Goal: Task Accomplishment & Management: Complete application form

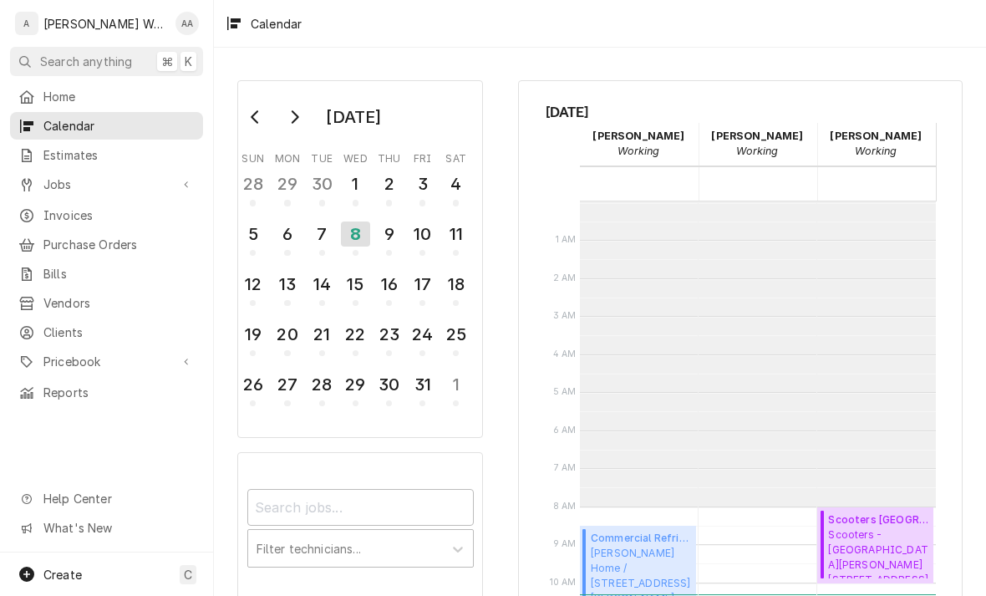
scroll to position [304, 0]
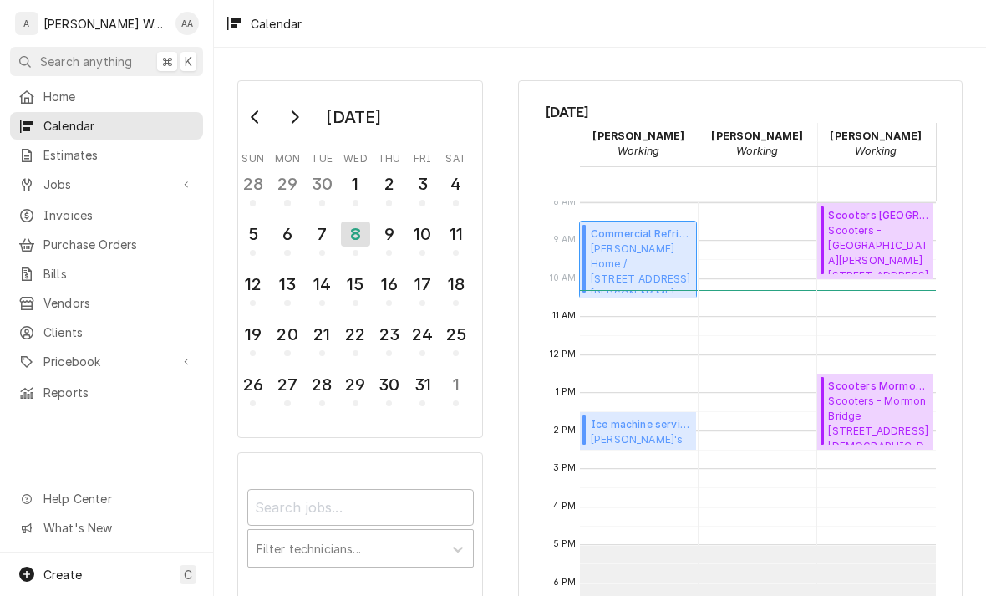
click at [656, 255] on span "Nancy Moore Home / 10055 Emiline St, La Vista, NE 68128" at bounding box center [641, 267] width 100 height 51
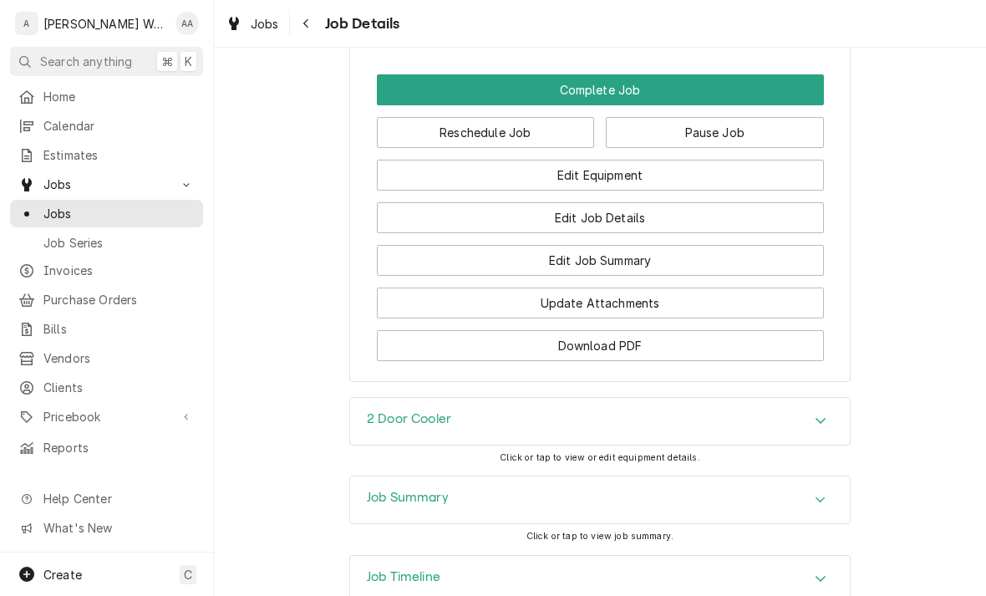
scroll to position [1263, 0]
click at [793, 94] on button "Complete Job" at bounding box center [600, 89] width 447 height 31
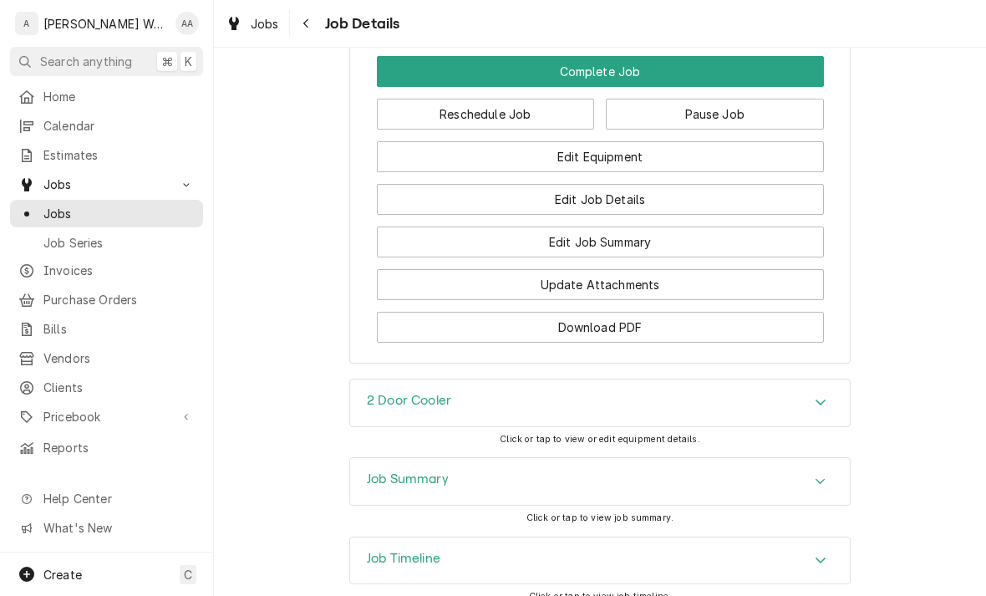
scroll to position [1296, 0]
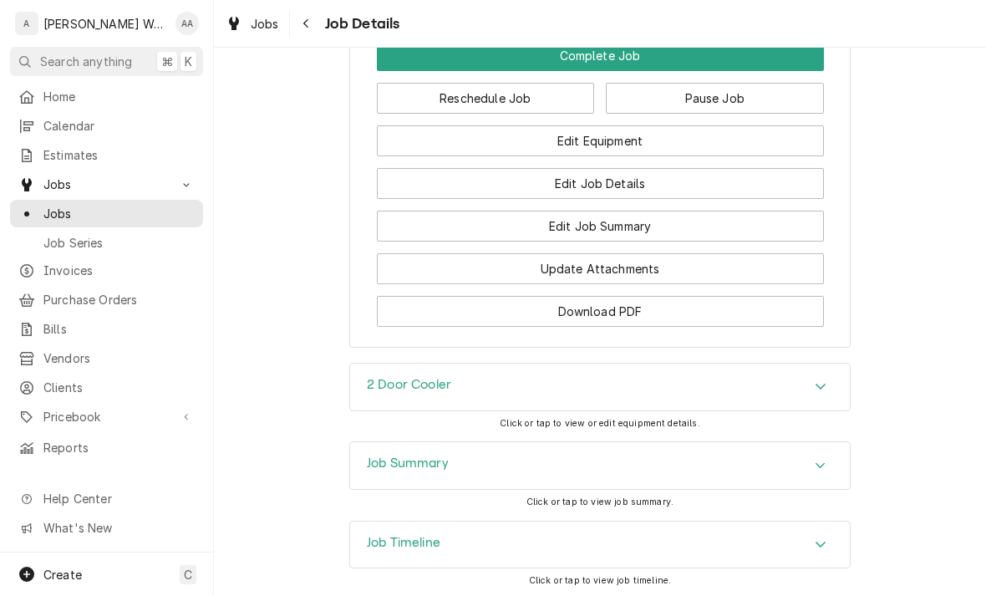
click at [772, 222] on button "Edit Job Summary" at bounding box center [600, 226] width 447 height 31
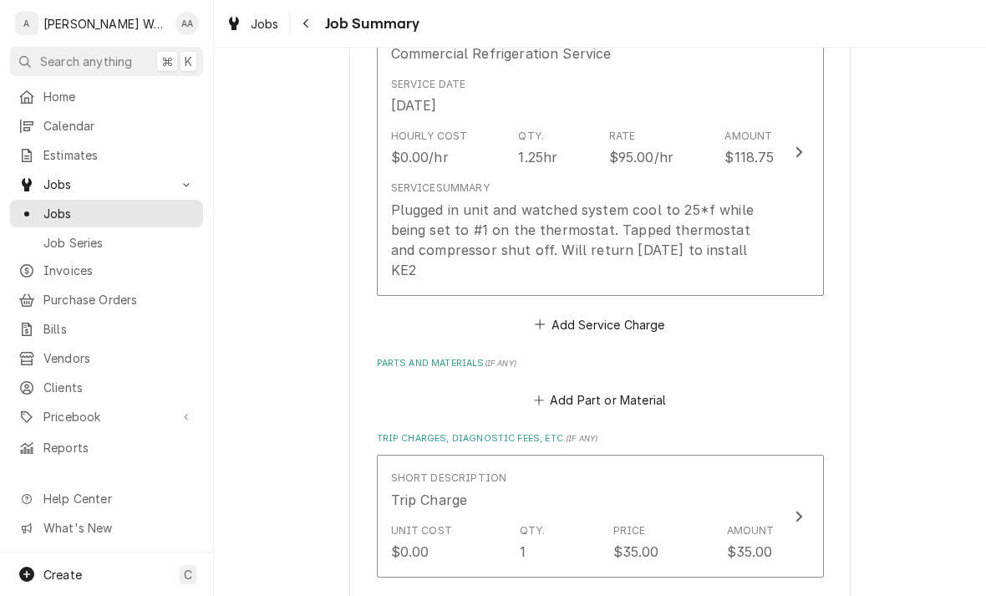
click at [772, 226] on div "Plugged in unit and watched system cool to 25*f while being set to #1 on the th…" at bounding box center [583, 240] width 384 height 80
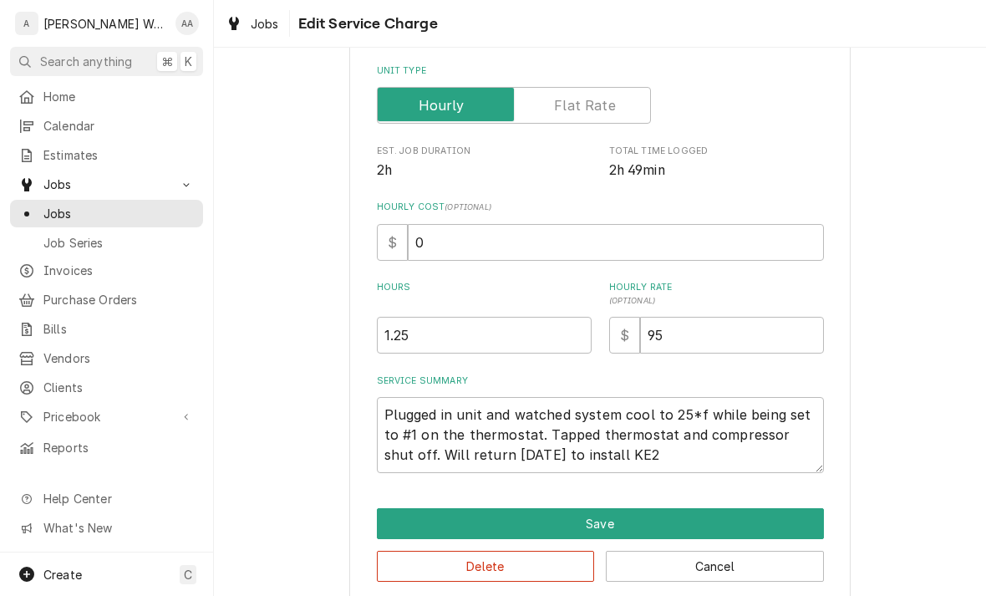
type textarea "x"
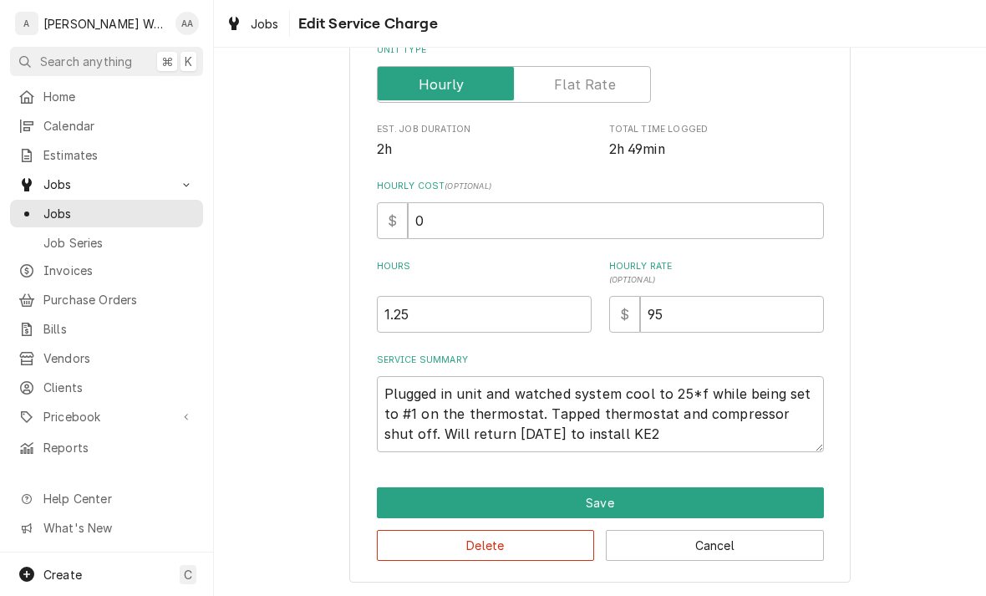
scroll to position [282, 0]
click at [435, 328] on input "1.25" at bounding box center [484, 314] width 215 height 37
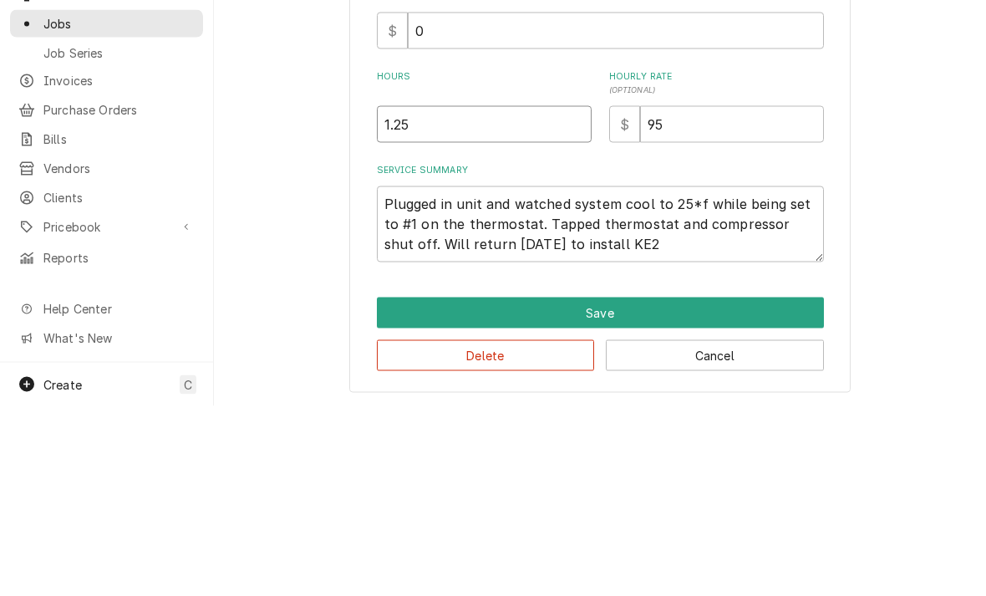
type input "1.2"
type textarea "x"
type input "1"
type textarea "x"
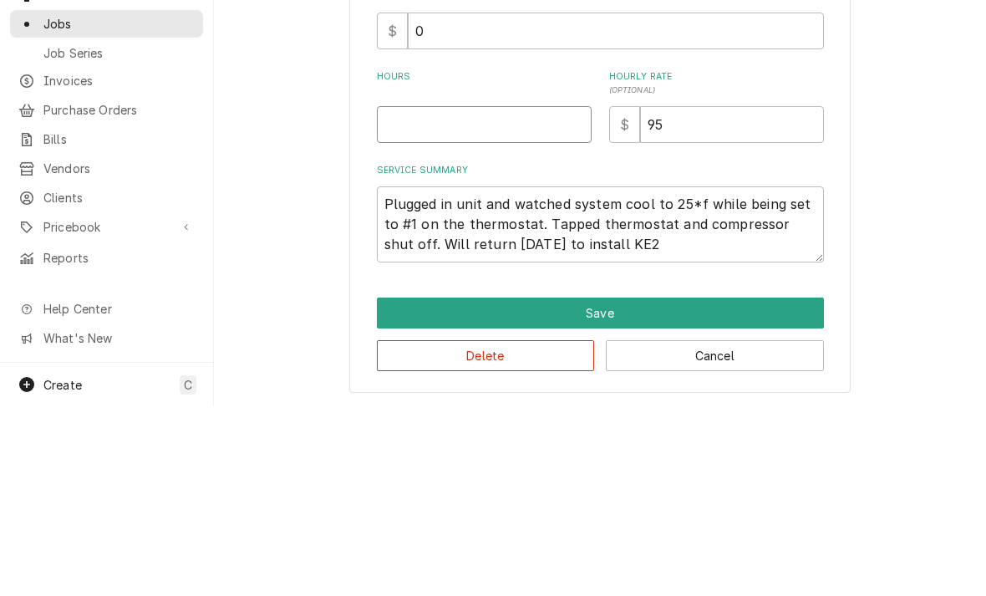
type input "2"
type textarea "x"
type input "2.7"
type textarea "x"
type input "2.75"
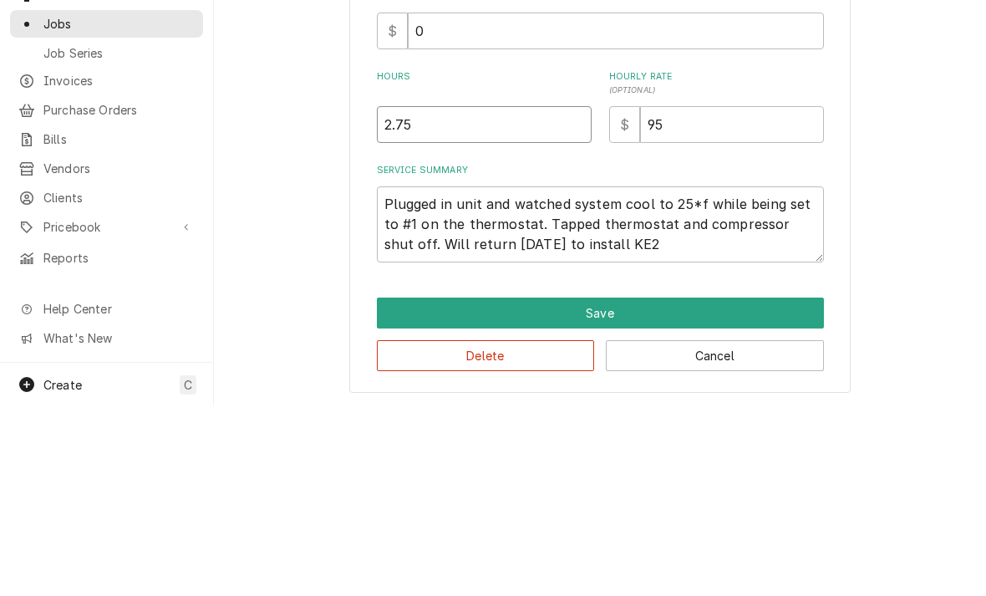
type textarea "x"
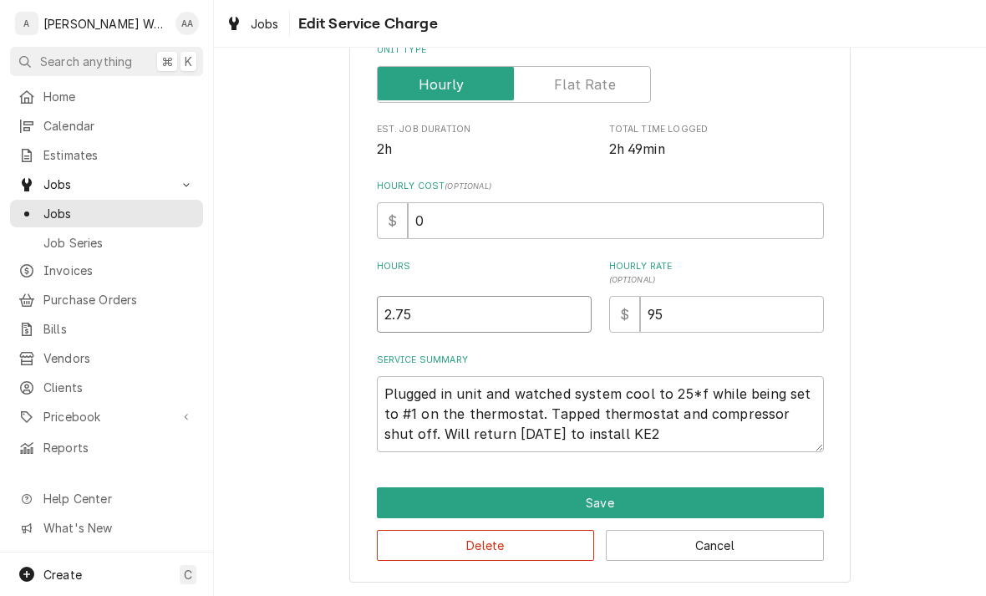
type input "2.75"
click at [735, 438] on textarea "Plugged in unit and watched system cool to 25*f while being set to #1 on the th…" at bounding box center [600, 414] width 447 height 76
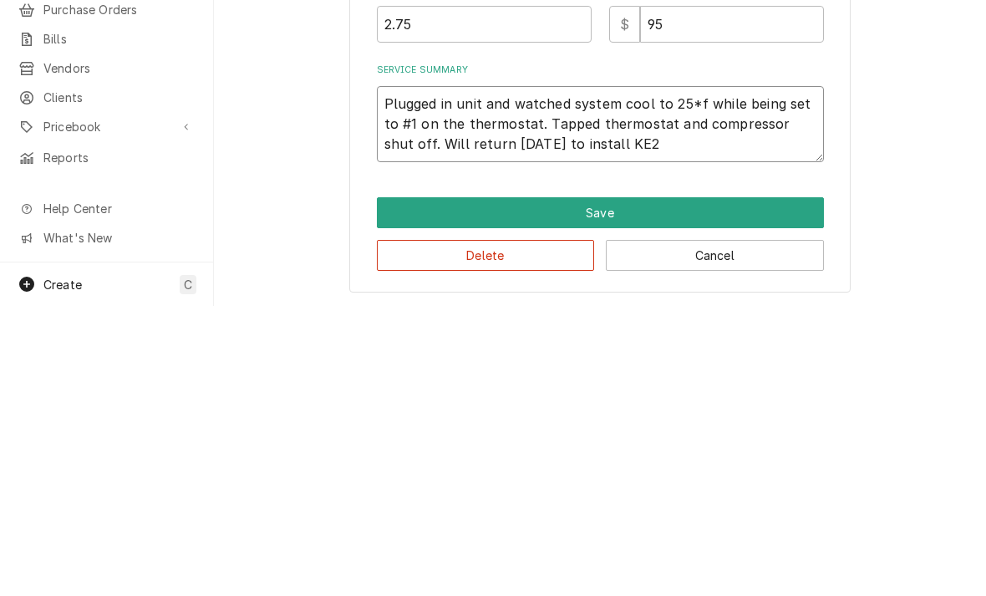
type textarea "x"
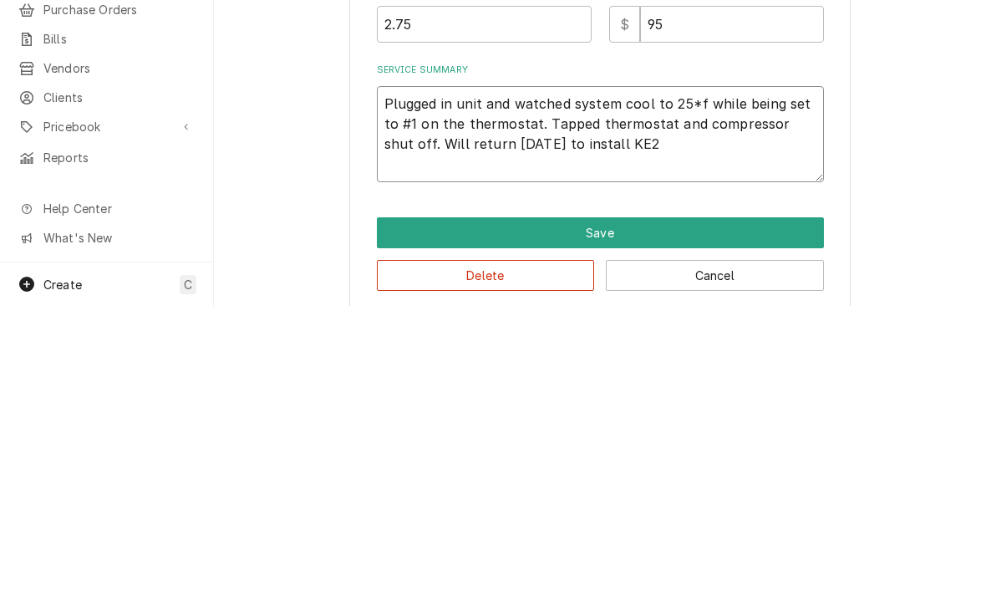
type textarea "Plugged in unit and watched system cool to 25*f while being set to #1 on the th…"
type textarea "x"
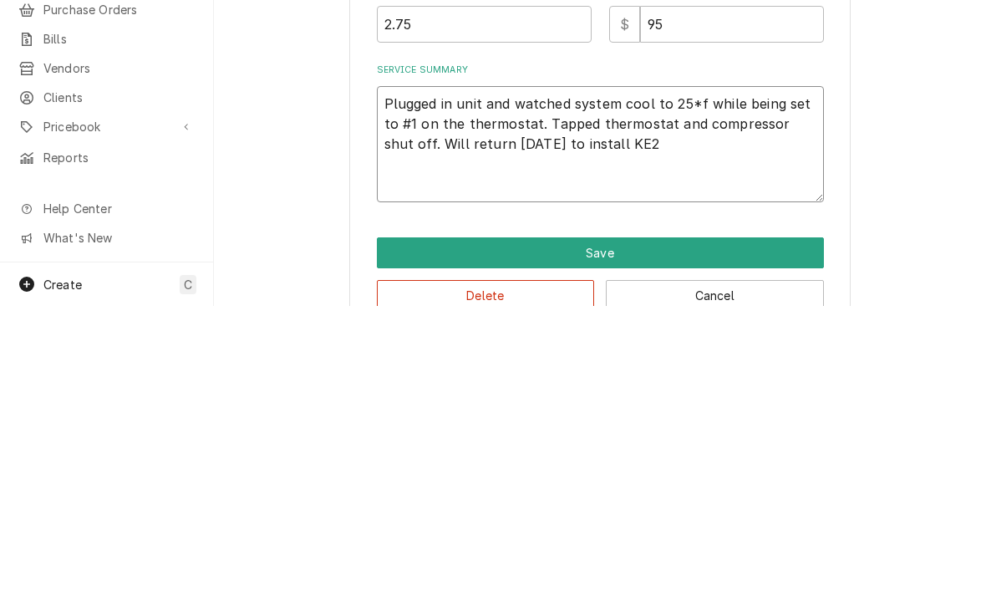
type textarea "Plugged in unit and watched system cool to 25*f while being set to #1 on the th…"
type textarea "x"
type textarea "Plugged in unit and watched system cool to 25*f while being set to #1 on the th…"
type textarea "x"
type textarea "Plugged in unit and watched system cool to 25*f while being set to #1 on the th…"
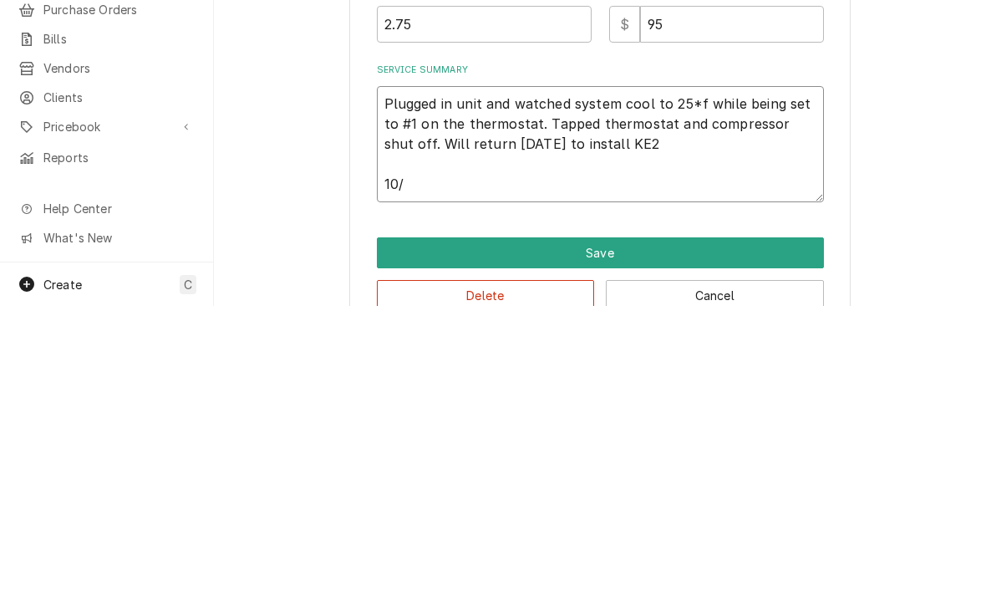
type textarea "x"
type textarea "Plugged in unit and watched system cool to 25*f while being set to #1 on the th…"
type textarea "x"
type textarea "Plugged in unit and watched system cool to 25*f while being set to #1 on the th…"
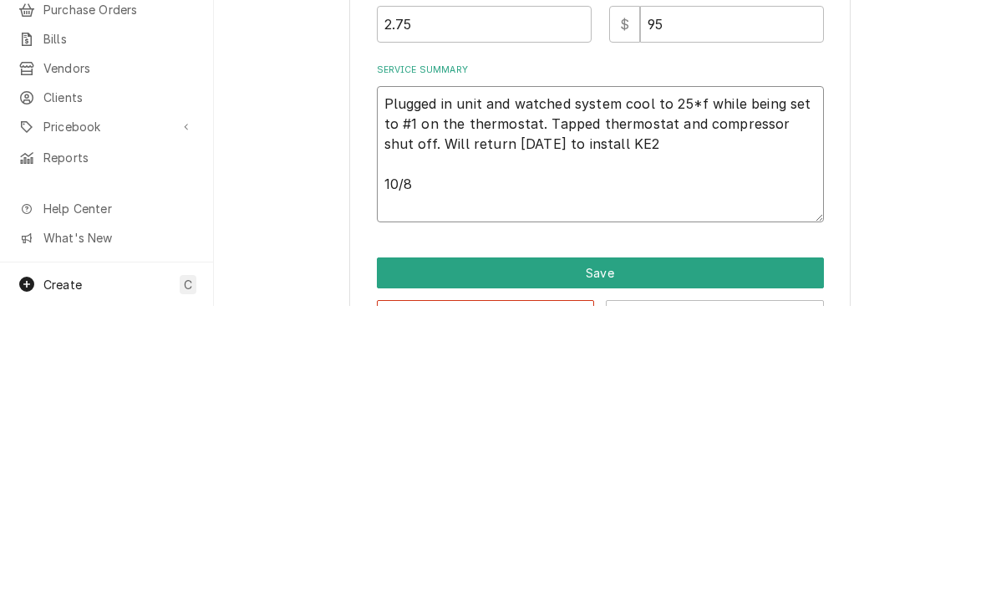
type textarea "x"
type textarea "Plugged in unit and watched system cool to 25*f while being set to #1 on the th…"
type textarea "x"
type textarea "Plugged in unit and watched system cool to 25*f while being set to #1 on the th…"
type textarea "x"
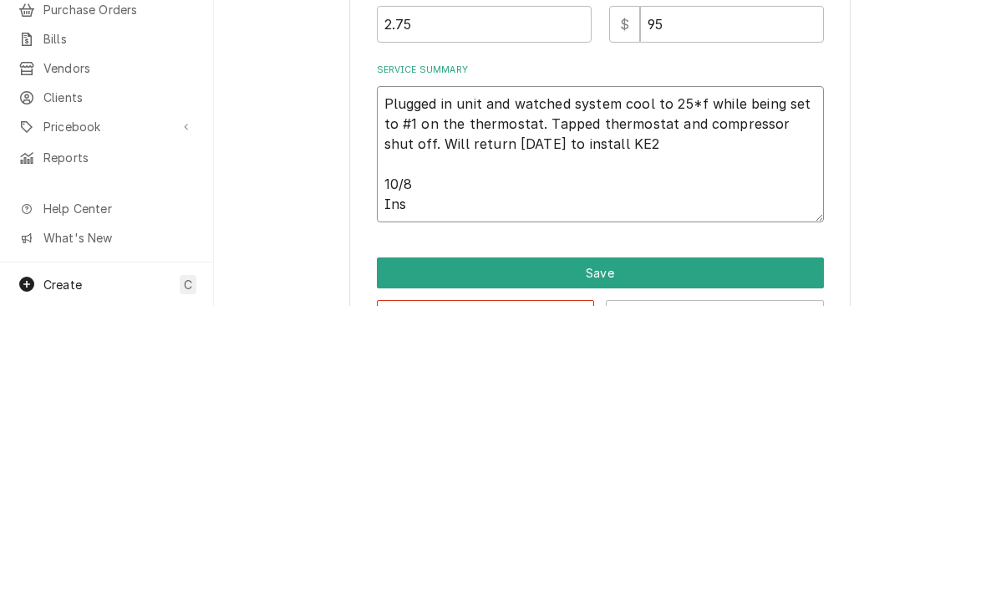
type textarea "Plugged in unit and watched system cool to 25*f while being set to #1 on the th…"
type textarea "x"
type textarea "Plugged in unit and watched system cool to 25*f while being set to #1 on the th…"
type textarea "x"
type textarea "Plugged in unit and watched system cool to 25*f while being set to #1 on the th…"
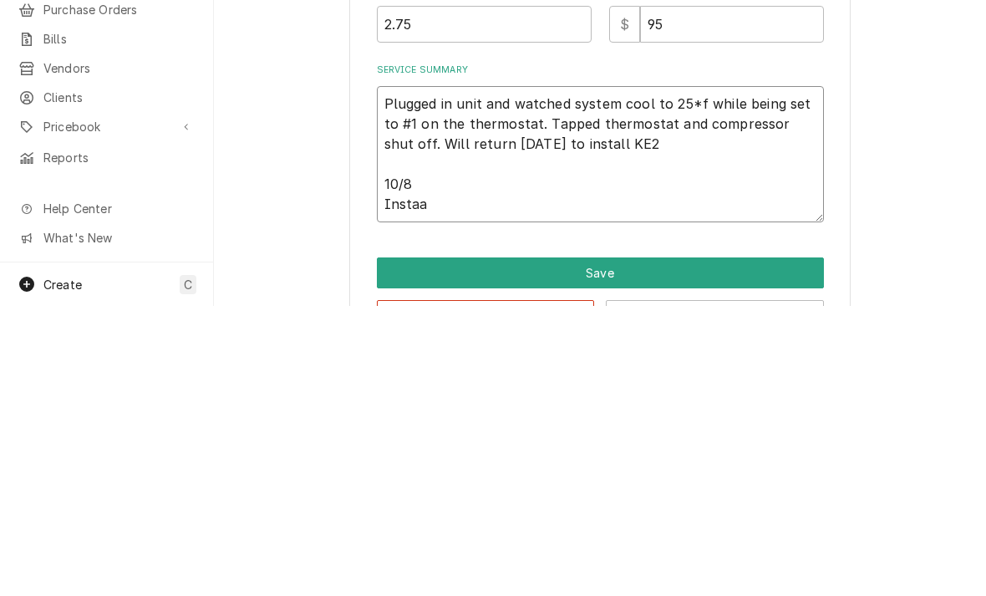
type textarea "x"
type textarea "Plugged in unit and watched system cool to 25*f while being set to #1 on the th…"
type textarea "x"
type textarea "Plugged in unit and watched system cool to 25*f while being set to #1 on the th…"
type textarea "x"
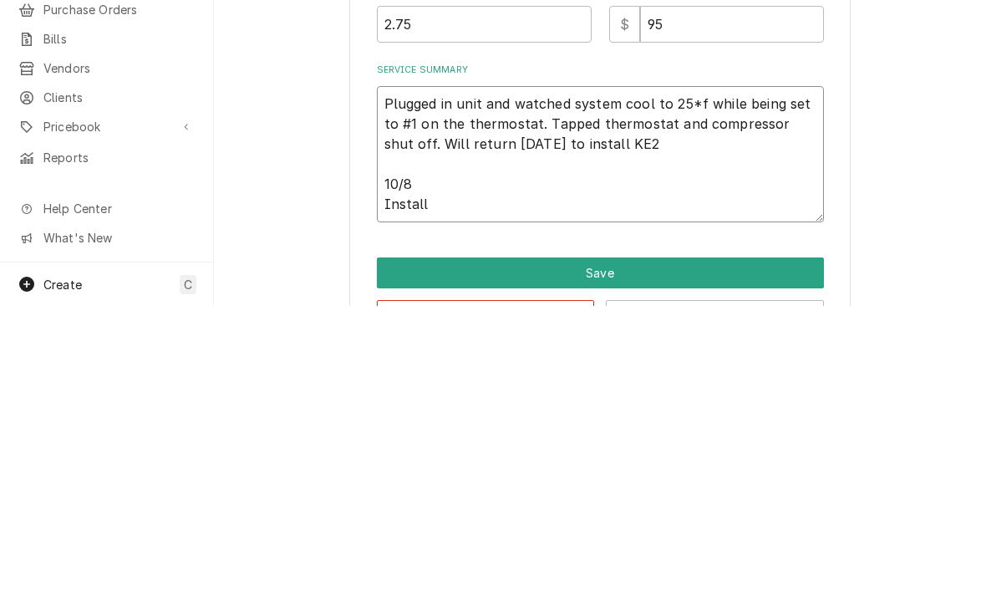
type textarea "Plugged in unit and watched system cool to 25*f while being set to #1 on the th…"
type textarea "x"
type textarea "Plugged in unit and watched system cool to 25*f while being set to #1 on the th…"
type textarea "x"
type textarea "Plugged in unit and watched system cool to 25*f while being set to #1 on the th…"
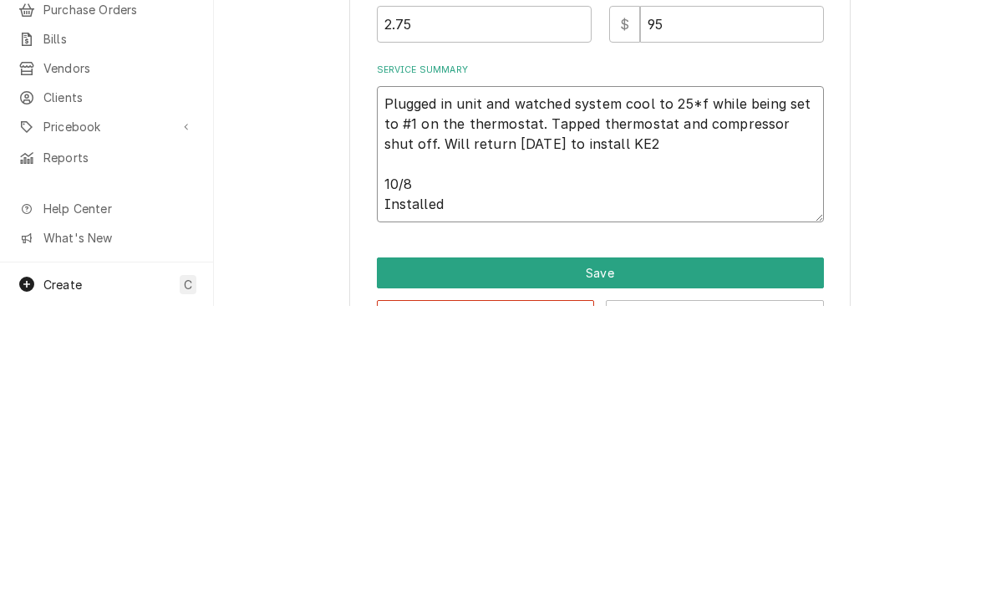
type textarea "x"
type textarea "Plugged in unit and watched system cool to 25*f while being set to #1 on the th…"
type textarea "x"
type textarea "Plugged in unit and watched system cool to 25*f while being set to #1 on the th…"
type textarea "x"
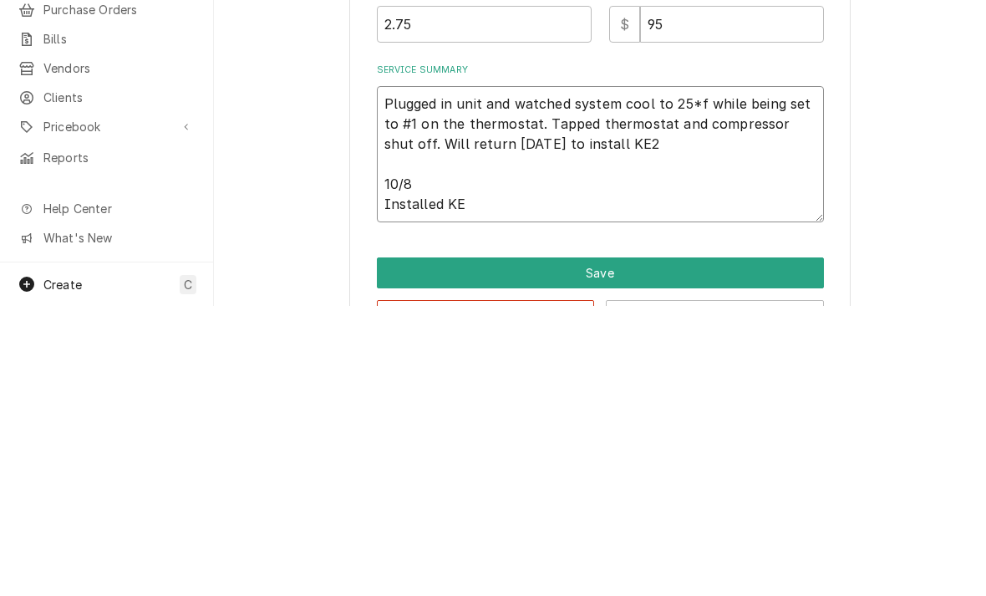
type textarea "Plugged in unit and watched system cool to 25*f while being set to #1 on the th…"
type textarea "x"
type textarea "Plugged in unit and watched system cool to 25*f while being set to #1 on the th…"
type textarea "x"
type textarea "Plugged in unit and watched system cool to 25*f while being set to #1 on the th…"
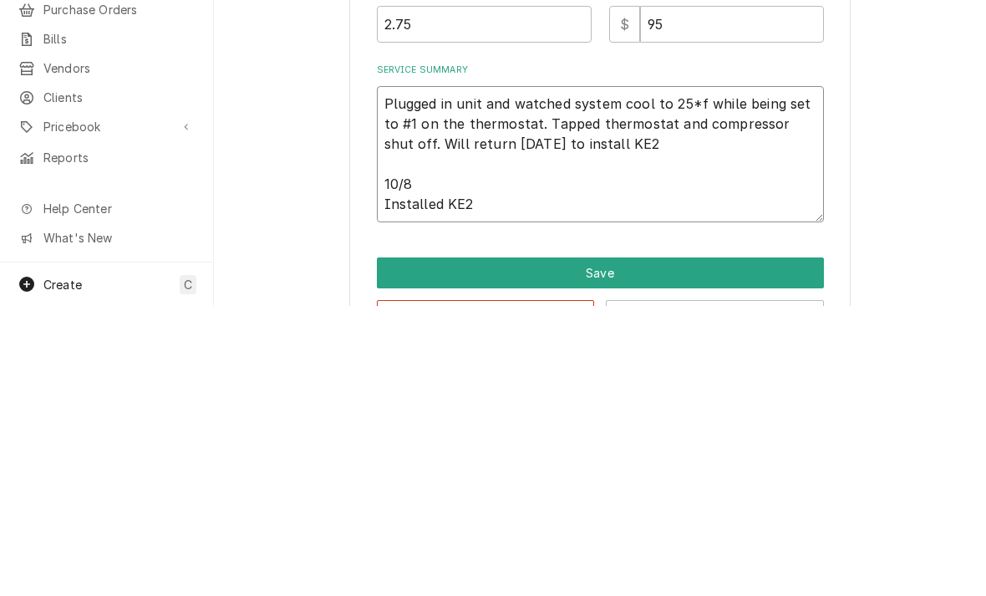
type textarea "x"
type textarea "Plugged in unit and watched system cool to 25*f while being set to #1 on the th…"
type textarea "x"
type textarea "Plugged in unit and watched system cool to 25*f while being set to #1 on the th…"
type textarea "x"
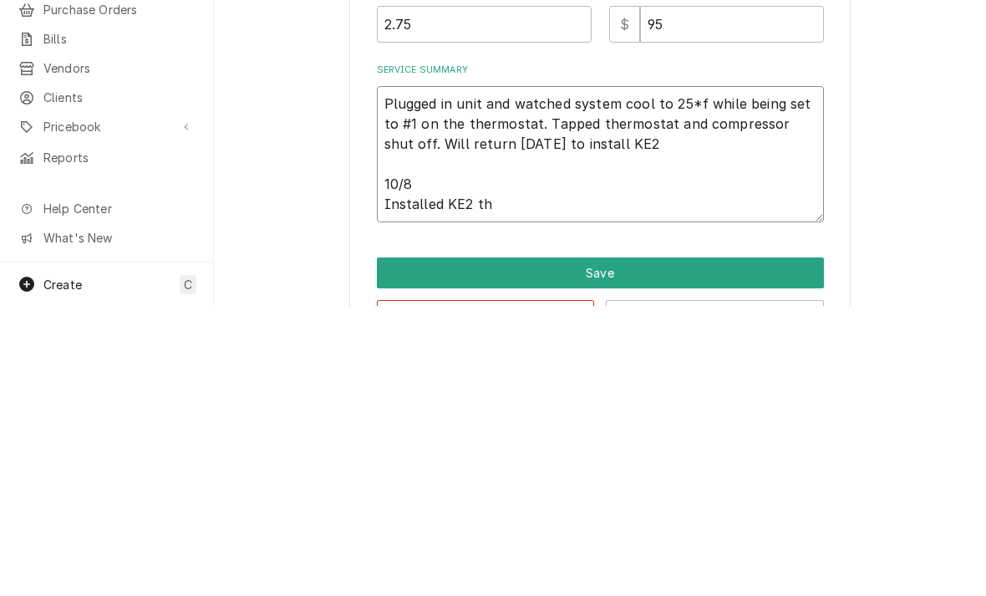
type textarea "Plugged in unit and watched system cool to 25*f while being set to #1 on the th…"
type textarea "x"
type textarea "Plugged in unit and watched system cool to 25*f while being set to #1 on the th…"
type textarea "x"
type textarea "Plugged in unit and watched system cool to 25*f while being set to #1 on the th…"
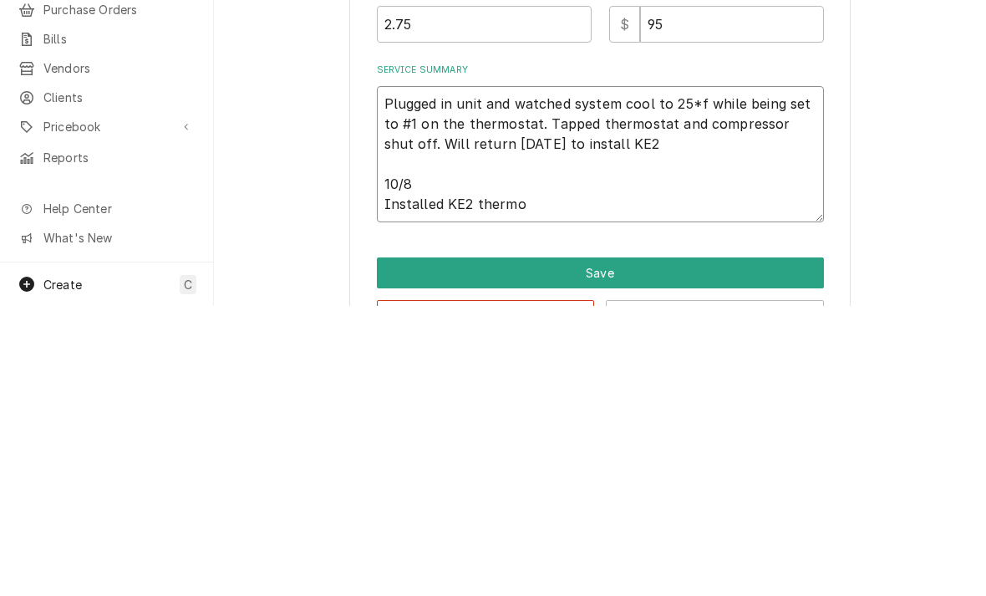
type textarea "x"
type textarea "Plugged in unit and watched system cool to 25*f while being set to #1 on the th…"
type textarea "x"
type textarea "Plugged in unit and watched system cool to 25*f while being set to #1 on the th…"
type textarea "x"
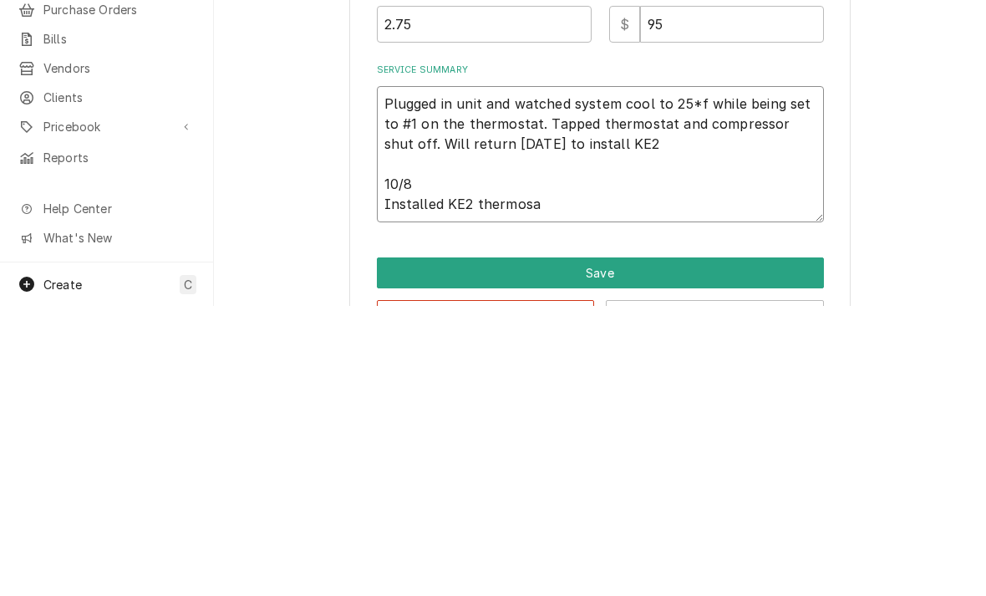
type textarea "Plugged in unit and watched system cool to 25*f while being set to #1 on the th…"
type textarea "x"
type textarea "Plugged in unit and watched system cool to 25*f while being set to #1 on the th…"
type textarea "x"
type textarea "Plugged in unit and watched system cool to 25*f while being set to #1 on the th…"
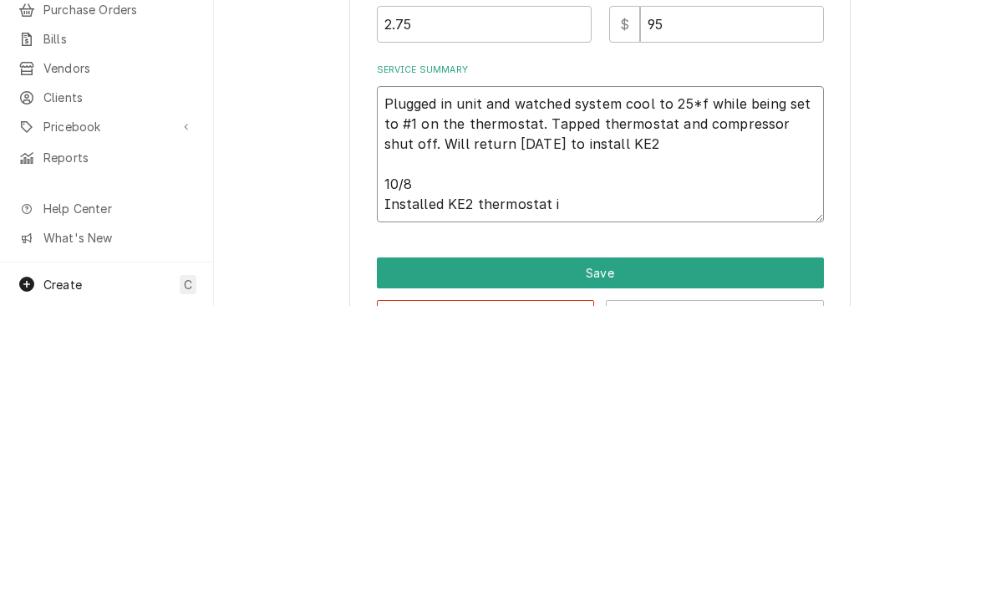
type textarea "x"
type textarea "Plugged in unit and watched system cool to 25*f while being set to #1 on the th…"
type textarea "x"
type textarea "Plugged in unit and watched system cool to 25*f while being set to #1 on the th…"
type textarea "x"
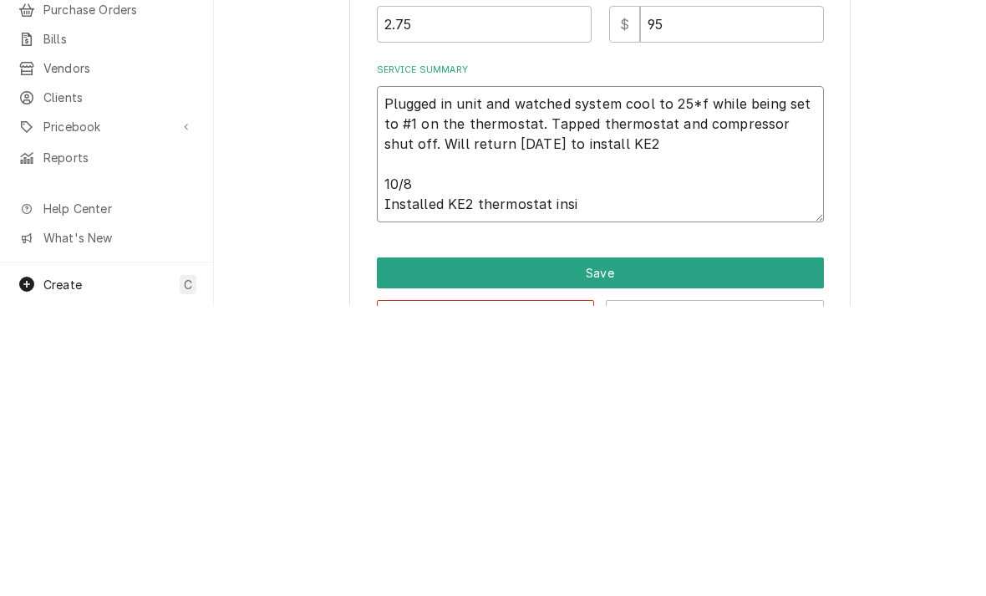
type textarea "Plugged in unit and watched system cool to 25*f while being set to #1 on the th…"
type textarea "x"
type textarea "Plugged in unit and watched system cool to 25*f while being set to #1 on the th…"
type textarea "x"
type textarea "Plugged in unit and watched system cool to 25*f while being set to #1 on the th…"
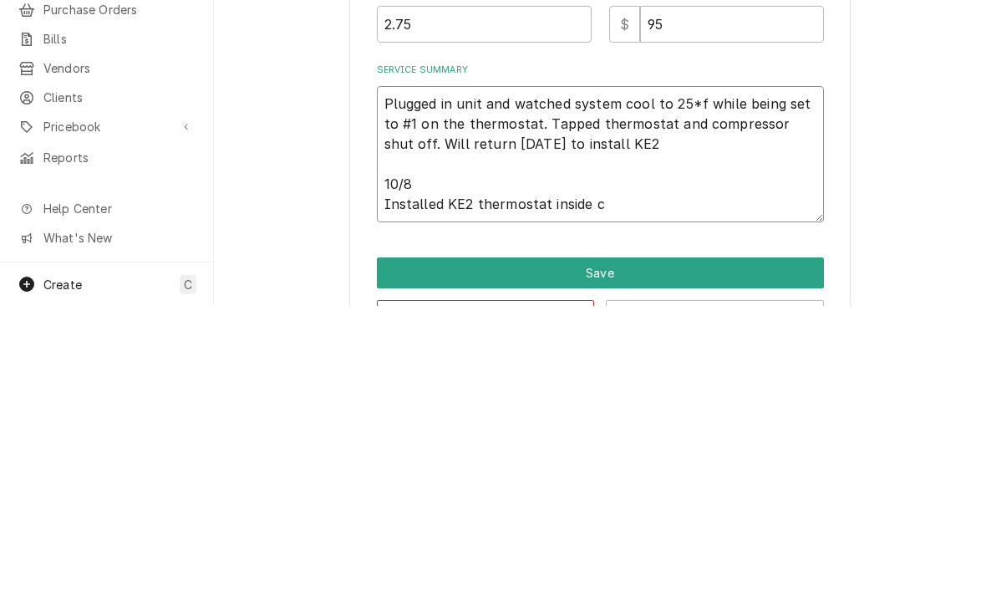
type textarea "x"
type textarea "Plugged in unit and watched system cool to 25*f while being set to #1 on the th…"
type textarea "x"
type textarea "Plugged in unit and watched system cool to 25*f while being set to #1 on the th…"
type textarea "x"
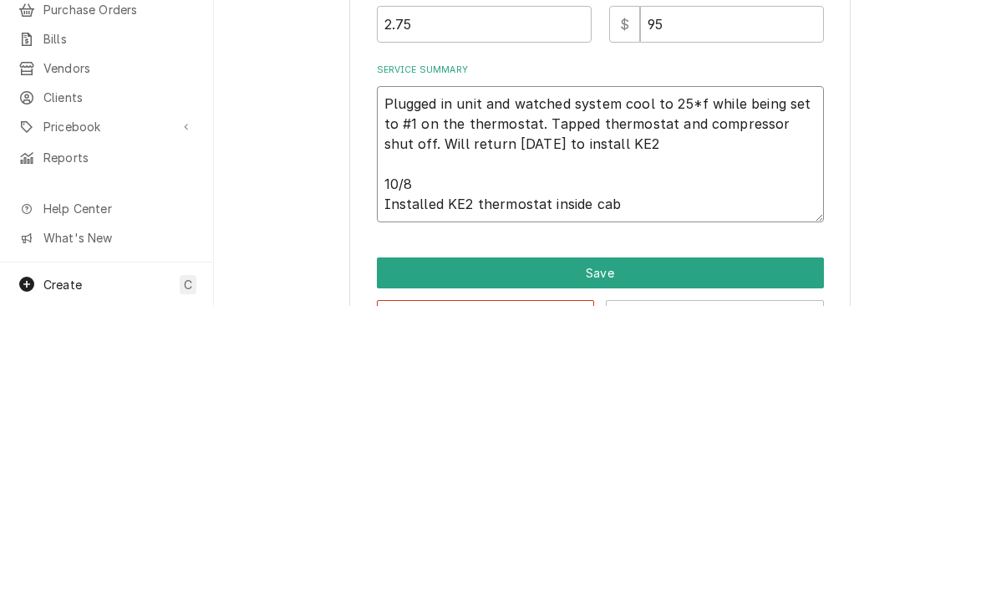
type textarea "Plugged in unit and watched system cool to 25*f while being set to #1 on the th…"
type textarea "x"
type textarea "Plugged in unit and watched system cool to 25*f while being set to #1 on the th…"
type textarea "x"
type textarea "Plugged in unit and watched system cool to 25*f while being set to #1 on the th…"
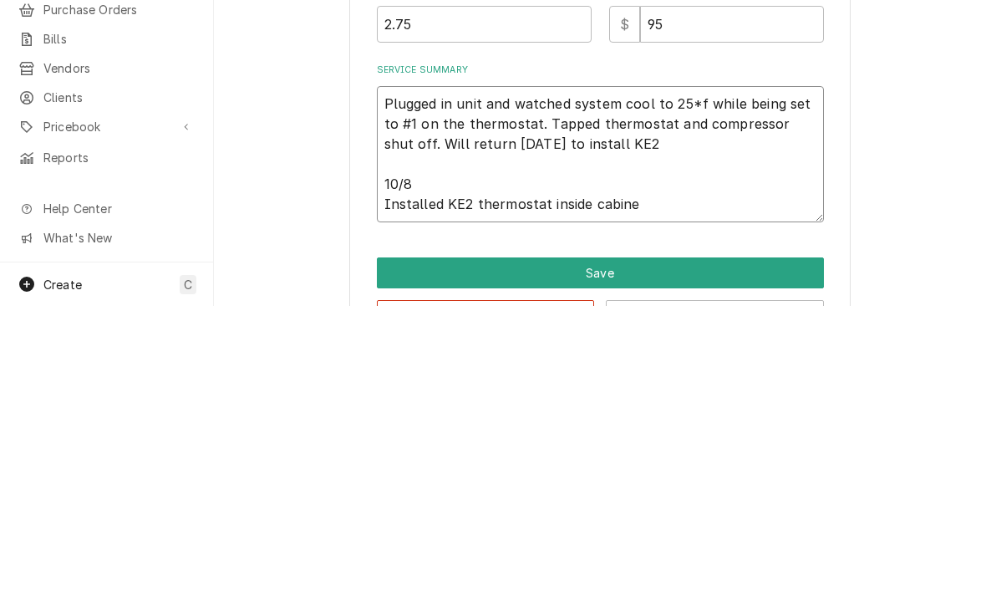
type textarea "x"
type textarea "Plugged in unit and watched system cool to 25*f while being set to #1 on the th…"
type textarea "x"
type textarea "Plugged in unit and watched system cool to 25*f while being set to #1 on the th…"
type textarea "x"
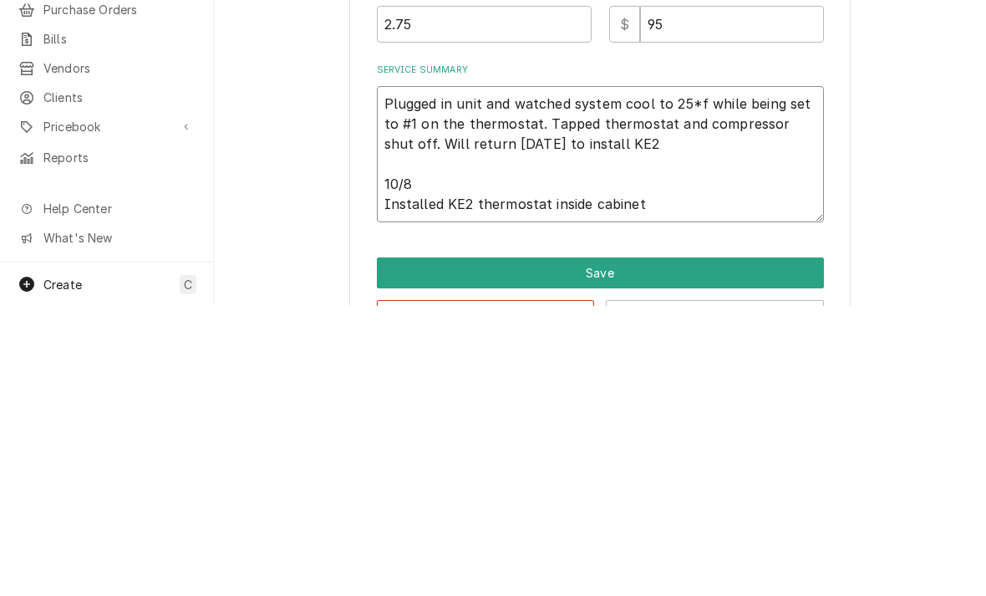
type textarea "Plugged in unit and watched system cool to 25*f while being set to #1 on the th…"
type textarea "x"
type textarea "Plugged in unit and watched system cool to 25*f while being set to #1 on the th…"
type textarea "x"
type textarea "Plugged in unit and watched system cool to 25*f while being set to #1 on the th…"
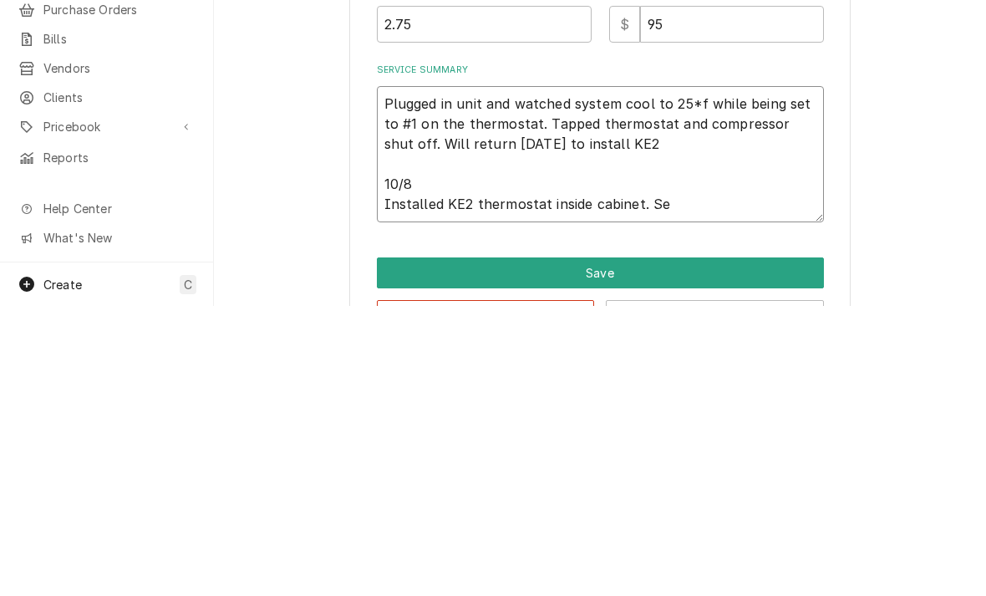
type textarea "x"
type textarea "Plugged in unit and watched system cool to 25*f while being set to #1 on the th…"
type textarea "x"
type textarea "Plugged in unit and watched system cool to 25*f while being set to #1 on the th…"
type textarea "x"
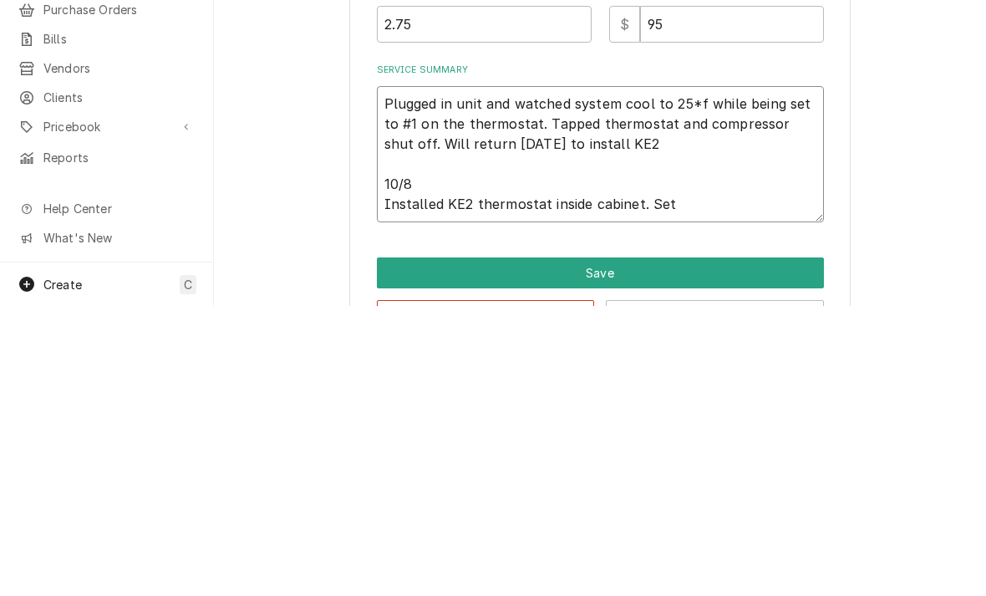
type textarea "Plugged in unit and watched system cool to 25*f while being set to #1 on the th…"
type textarea "x"
type textarea "Plugged in unit and watched system cool to 25*f while being set to #1 on the th…"
type textarea "x"
type textarea "Plugged in unit and watched system cool to 25*f while being set to #1 on the th…"
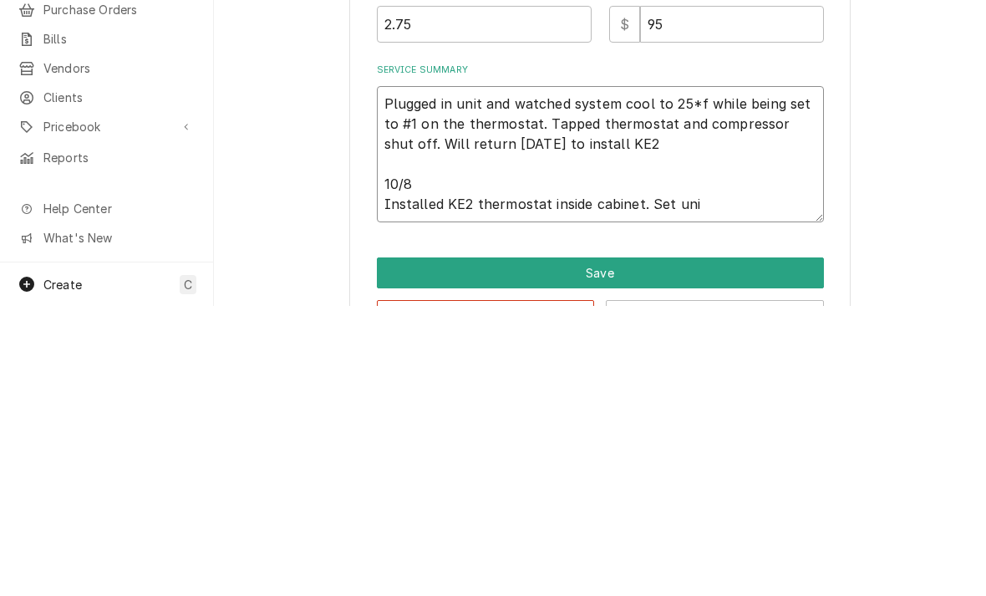
type textarea "x"
type textarea "Plugged in unit and watched system cool to 25*f while being set to #1 on the th…"
type textarea "x"
type textarea "Plugged in unit and watched system cool to 25*f while being set to #1 on the th…"
type textarea "x"
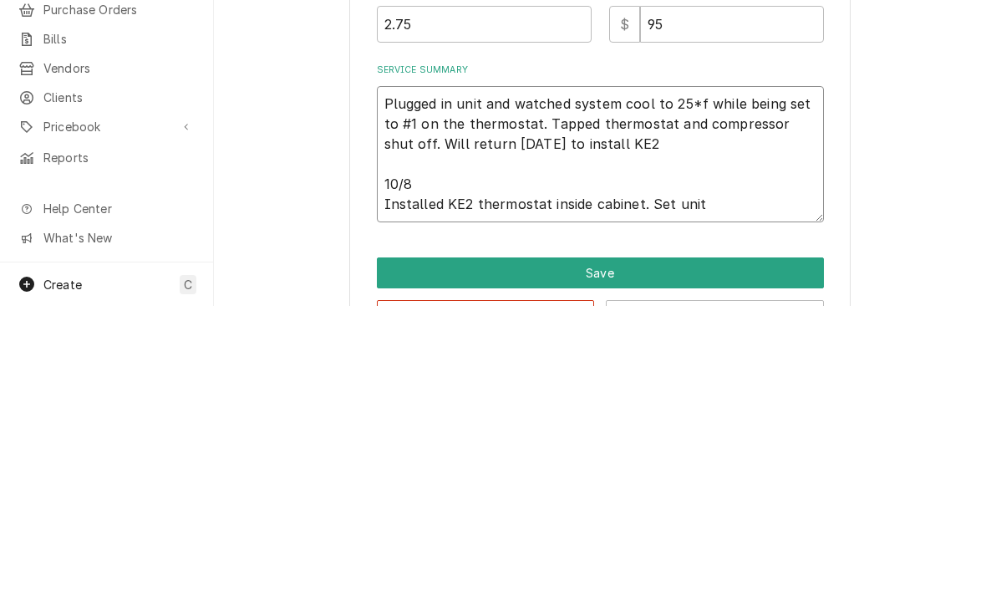
type textarea "Plugged in unit and watched system cool to 25*f while being set to #1 on the th…"
type textarea "x"
type textarea "Plugged in unit and watched system cool to 25*f while being set to #1 on the th…"
type textarea "x"
type textarea "Plugged in unit and watched system cool to 25*f while being set to #1 on the th…"
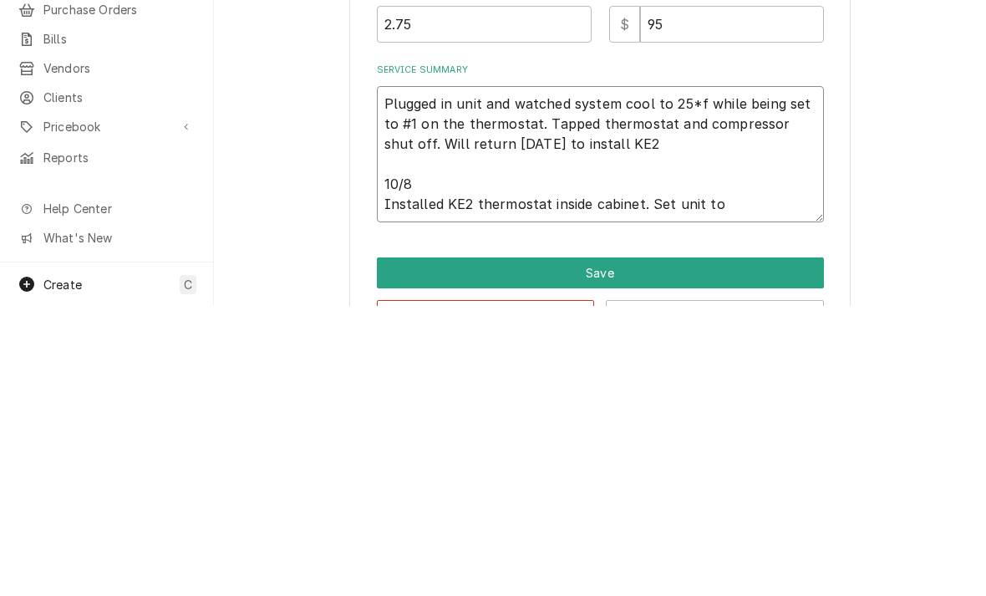
type textarea "x"
type textarea "Plugged in unit and watched system cool to 25*f while being set to #1 on the th…"
type textarea "x"
type textarea "Plugged in unit and watched system cool to 25*f while being set to #1 on the th…"
type textarea "x"
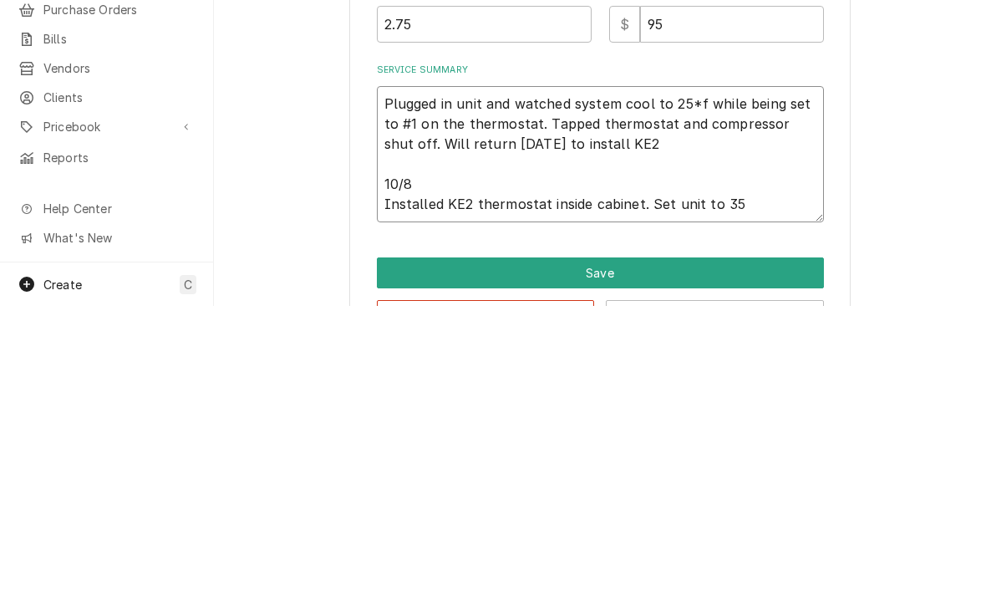
type textarea "Plugged in unit and watched system cool to 25*f while being set to #1 on the th…"
type textarea "x"
type textarea "Plugged in unit and watched system cool to 25*f while being set to #1 on the th…"
type textarea "x"
type textarea "Plugged in unit and watched system cool to 25*f while being set to #1 on the th…"
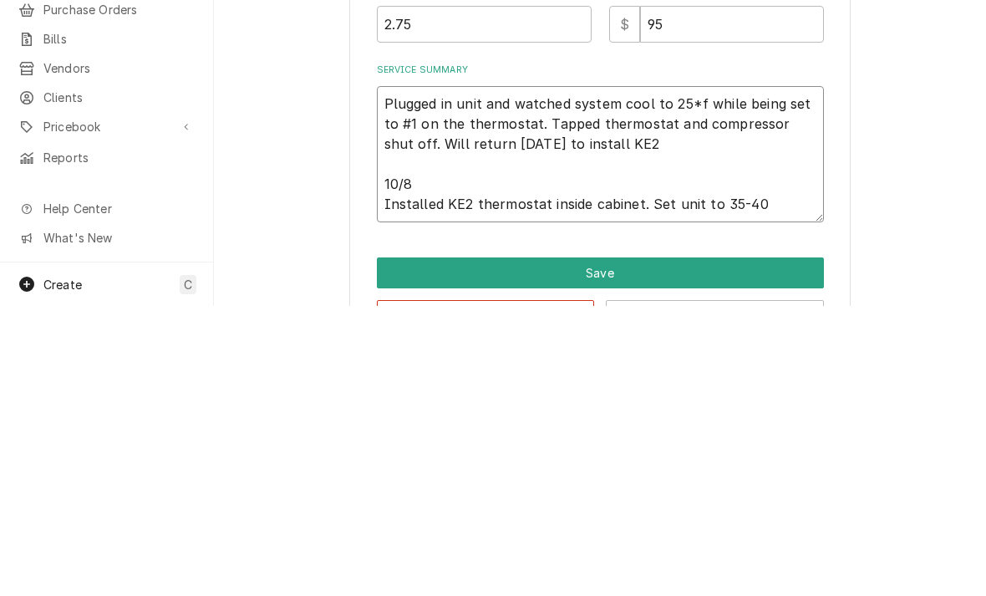
type textarea "x"
type textarea "Plugged in unit and watched system cool to 25*f while being set to #1 on the th…"
type textarea "x"
type textarea "Plugged in unit and watched system cool to 25*f while being set to #1 on the th…"
type textarea "x"
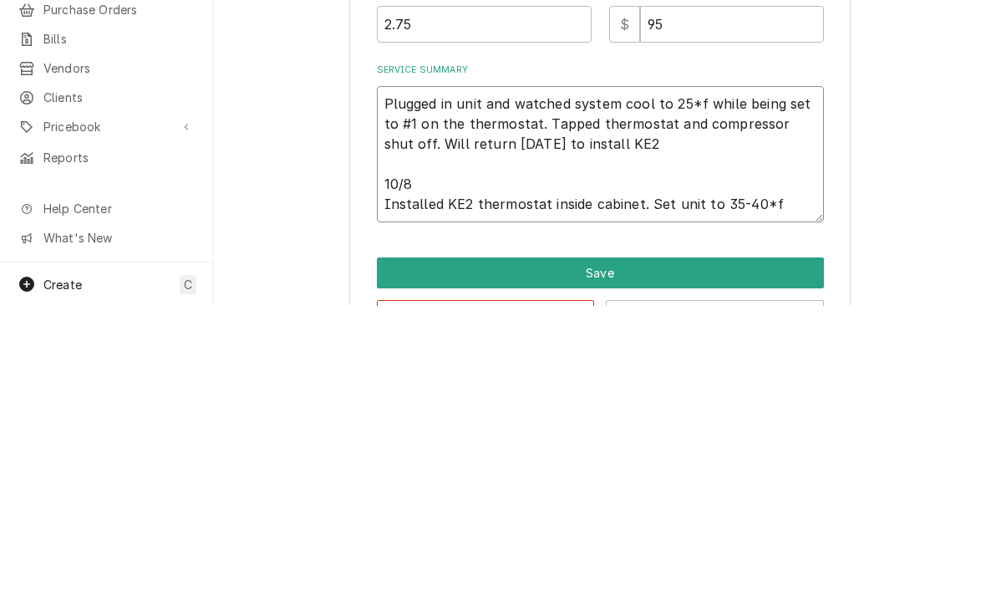
type textarea "Plugged in unit and watched system cool to 25*f while being set to #1 on the th…"
type textarea "x"
type textarea "Plugged in unit and watched system cool to 25*f while being set to #1 on the th…"
type textarea "x"
type textarea "Plugged in unit and watched system cool to 25*f while being set to #1 on the th…"
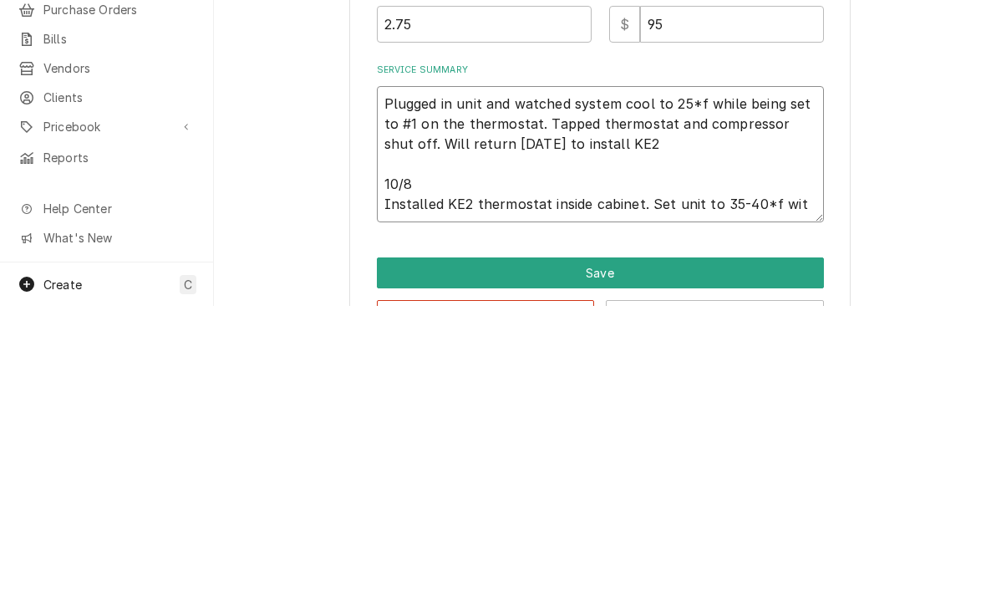
type textarea "x"
type textarea "Plugged in unit and watched system cool to 25*f while being set to #1 on the th…"
type textarea "x"
type textarea "Plugged in unit and watched system cool to 25*f while being set to #1 on the th…"
type textarea "x"
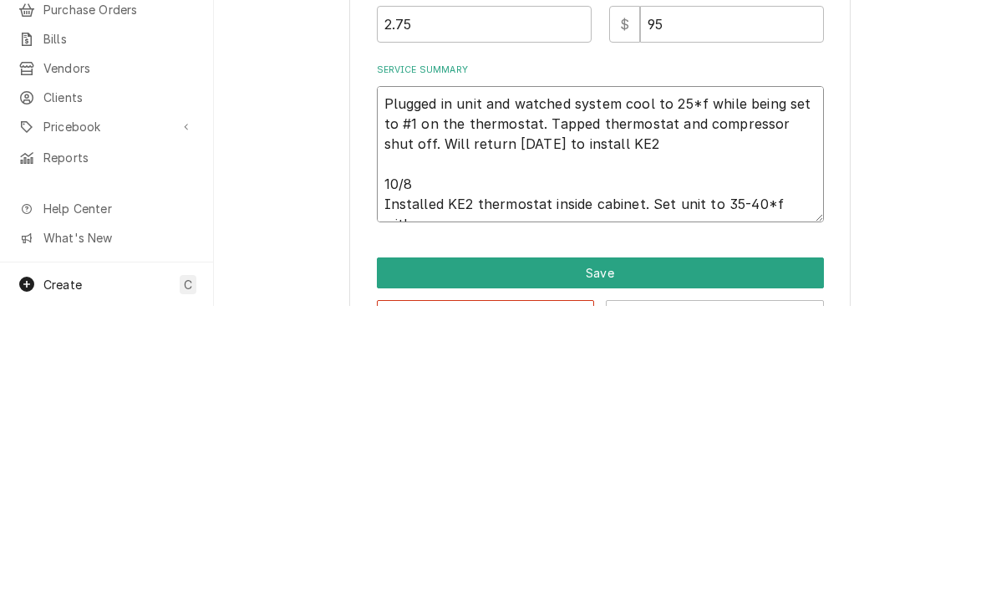
type textarea "Plugged in unit and watched system cool to 25*f while being set to #1 on the th…"
type textarea "x"
type textarea "Plugged in unit and watched system cool to 25*f while being set to #1 on the th…"
type textarea "x"
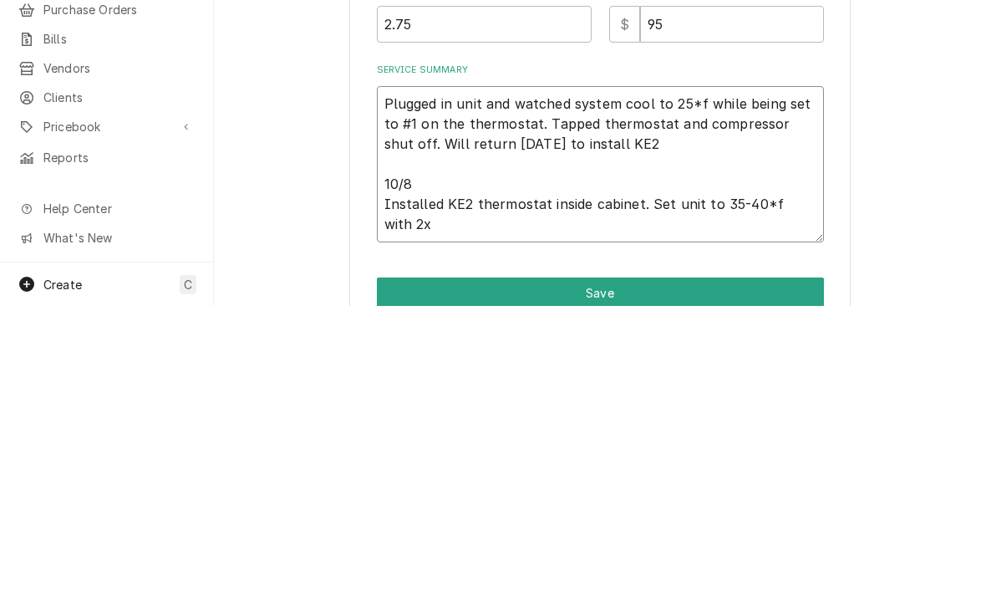
type textarea "Plugged in unit and watched system cool to 25*f while being set to #1 on the th…"
type textarea "x"
type textarea "Plugged in unit and watched system cool to 25*f while being set to #1 on the th…"
type textarea "x"
type textarea "Plugged in unit and watched system cool to 25*f while being set to #1 on the th…"
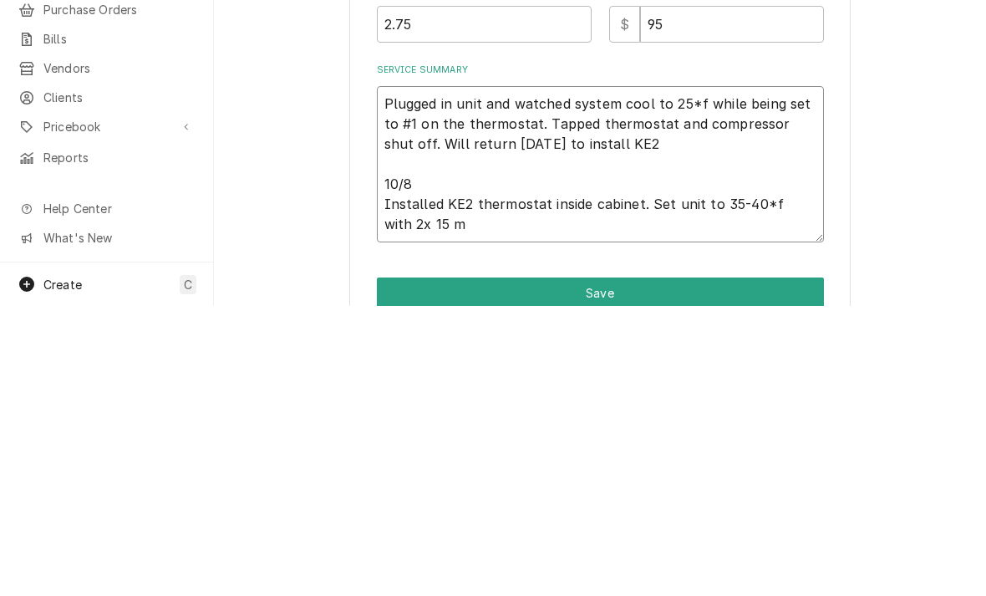
type textarea "x"
type textarea "Plugged in unit and watched system cool to 25*f while being set to #1 on the th…"
type textarea "x"
type textarea "Plugged in unit and watched system cool to 25*f while being set to #1 on the th…"
type textarea "x"
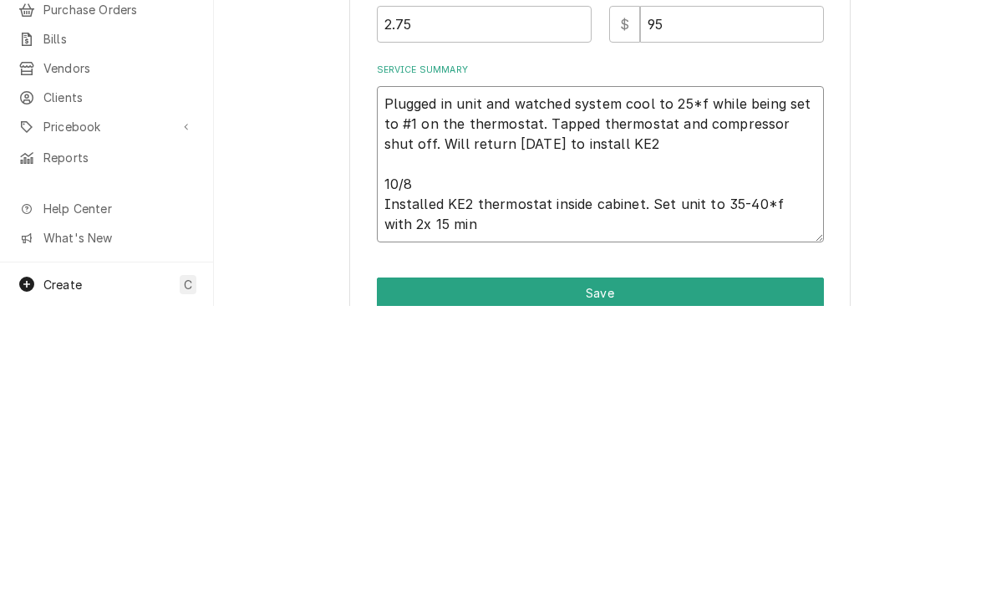
type textarea "Plugged in unit and watched system cool to 25*f while being set to #1 on the th…"
type textarea "x"
type textarea "Plugged in unit and watched system cool to 25*f while being set to #1 on the th…"
type textarea "x"
type textarea "Plugged in unit and watched system cool to 25*f while being set to #1 on the th…"
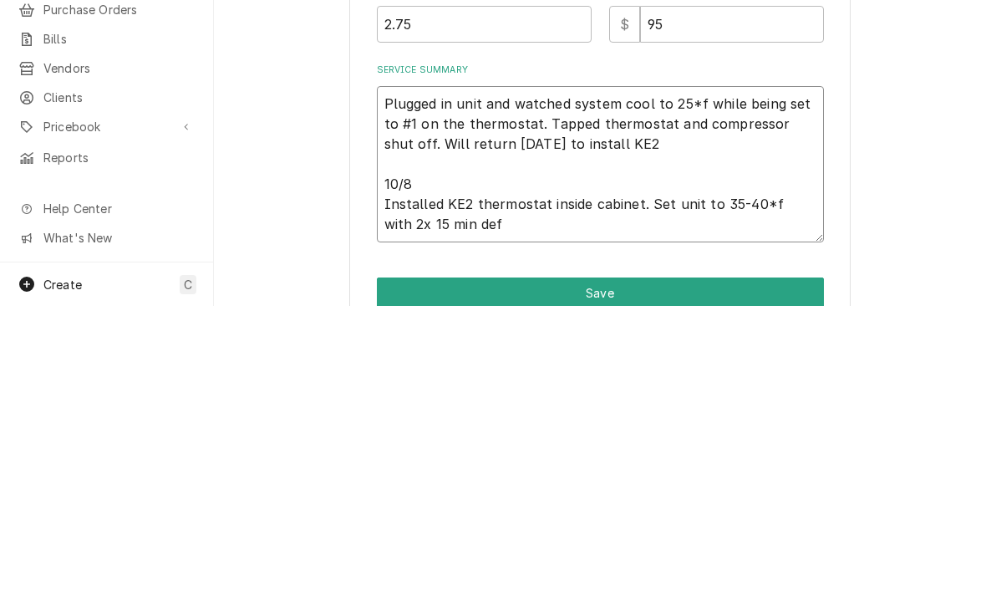
type textarea "x"
type textarea "Plugged in unit and watched system cool to 25*f while being set to #1 on the th…"
type textarea "x"
type textarea "Plugged in unit and watched system cool to 25*f while being set to #1 on the th…"
type textarea "x"
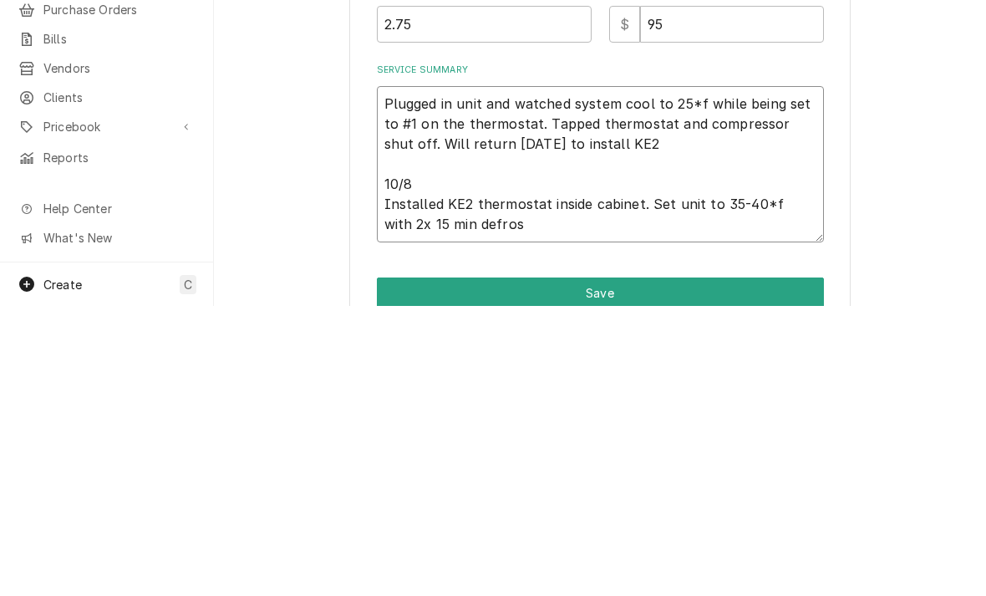
type textarea "Plugged in unit and watched system cool to 25*f while being set to #1 on the th…"
type textarea "x"
type textarea "Plugged in unit and watched system cool to 25*f while being set to #1 on the th…"
type textarea "x"
type textarea "Plugged in unit and watched system cool to 25*f while being set to #1 on the th…"
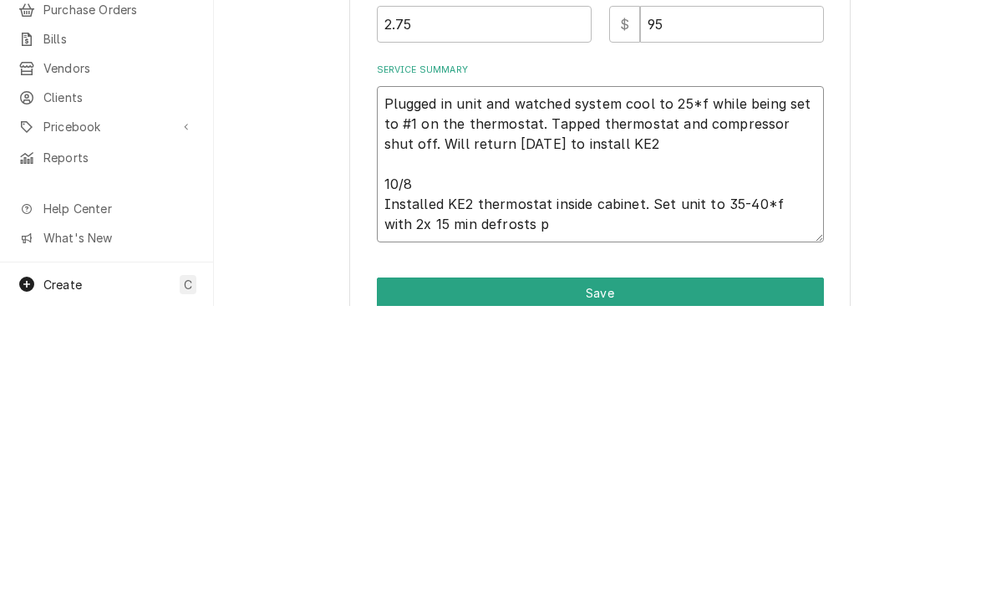
type textarea "x"
type textarea "Plugged in unit and watched system cool to 25*f while being set to #1 on the th…"
type textarea "x"
type textarea "Plugged in unit and watched system cool to 25*f while being set to #1 on the th…"
type textarea "x"
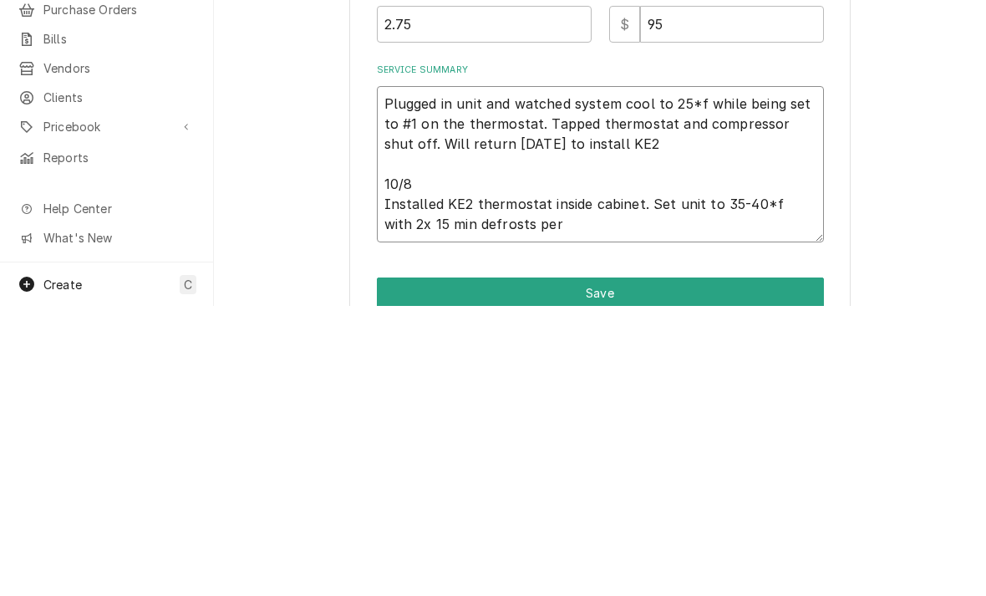
type textarea "Plugged in unit and watched system cool to 25*f while being set to #1 on the th…"
type textarea "x"
type textarea "Plugged in unit and watched system cool to 25*f while being set to #1 on the th…"
type textarea "x"
type textarea "Plugged in unit and watched system cool to 25*f while being set to #1 on the th…"
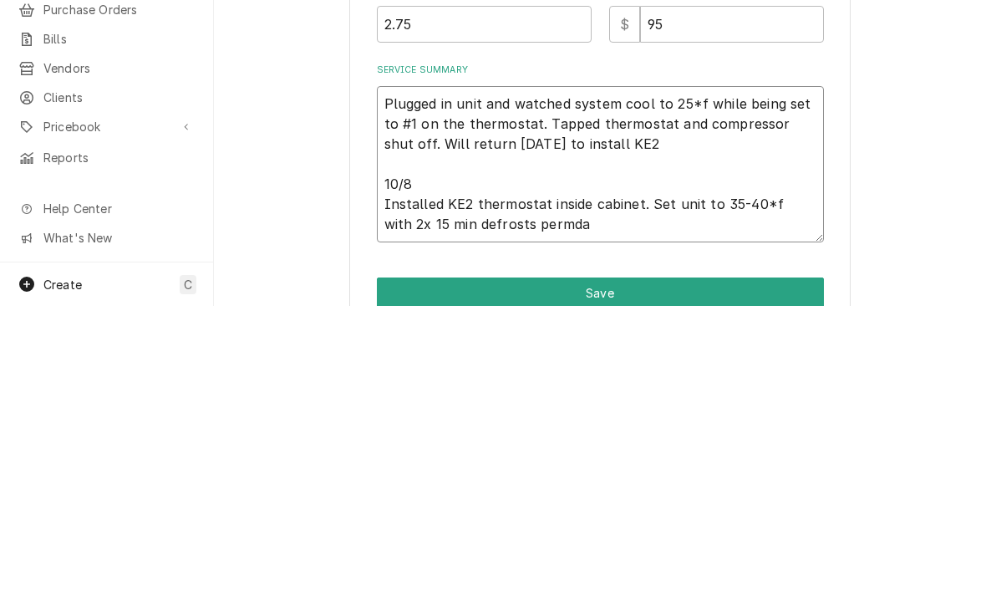
type textarea "x"
type textarea "Plugged in unit and watched system cool to 25*f while being set to #1 on the th…"
type textarea "x"
type textarea "Plugged in unit and watched system cool to 25*f while being set to #1 on the th…"
type textarea "x"
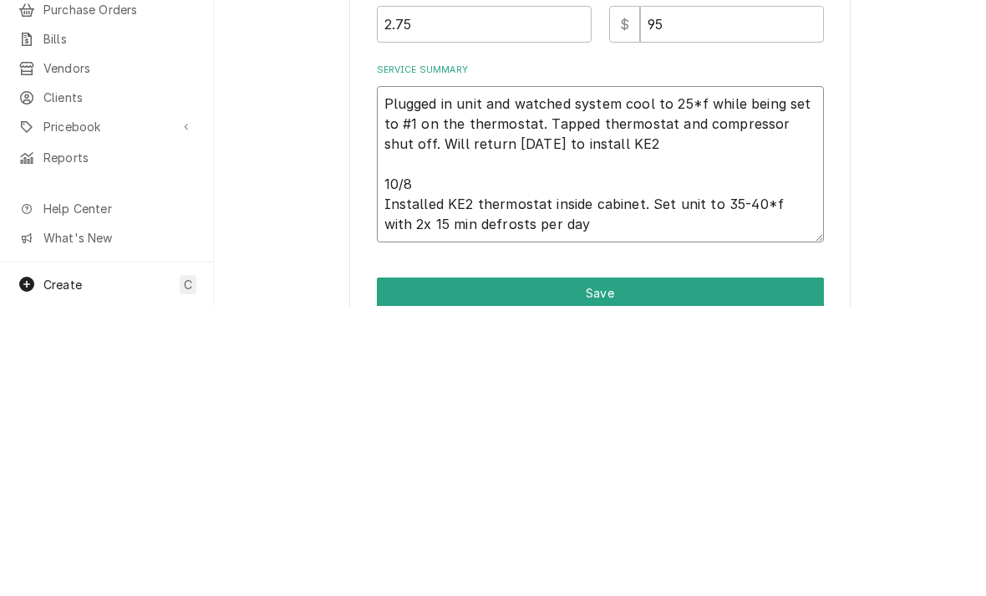
type textarea "Plugged in unit and watched system cool to 25*f while being set to #1 on the th…"
type textarea "x"
type textarea "Plugged in unit and watched system cool to 25*f while being set to #1 on the th…"
type textarea "x"
type textarea "Plugged in unit and watched system cool to 25*f while being set to #1 on the th…"
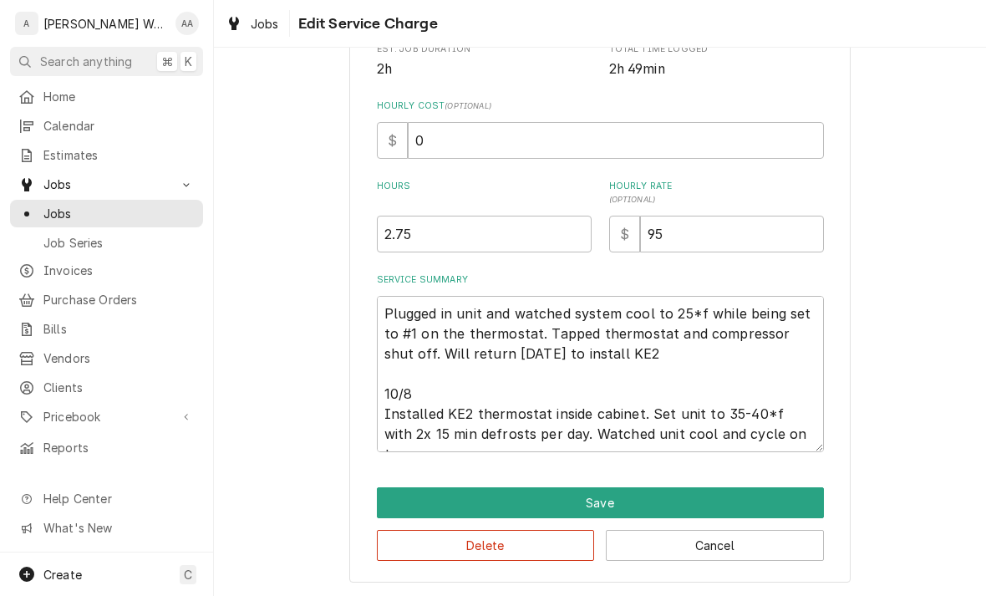
click at [415, 501] on button "Save" at bounding box center [600, 502] width 447 height 31
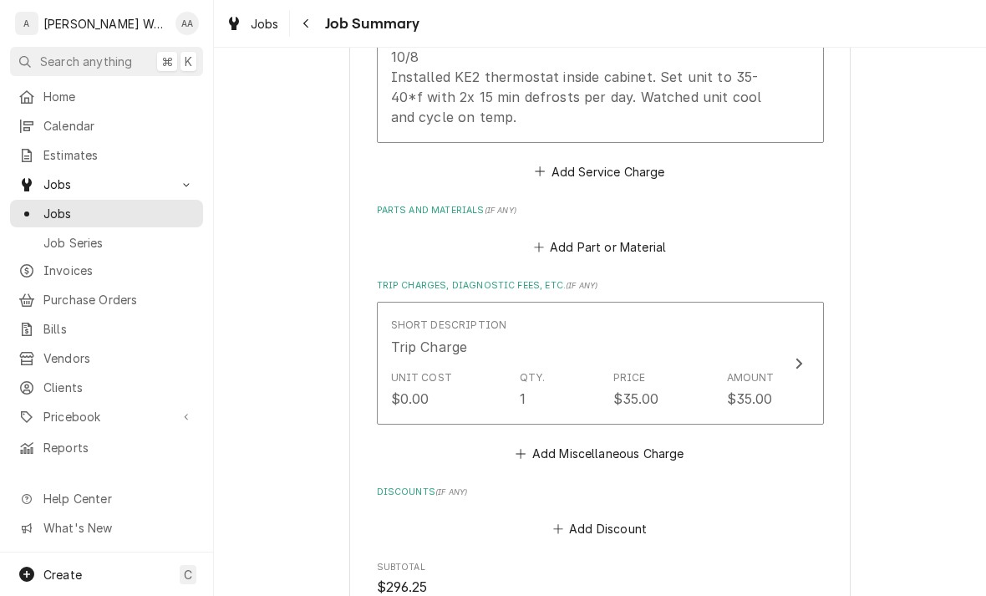
scroll to position [711, 0]
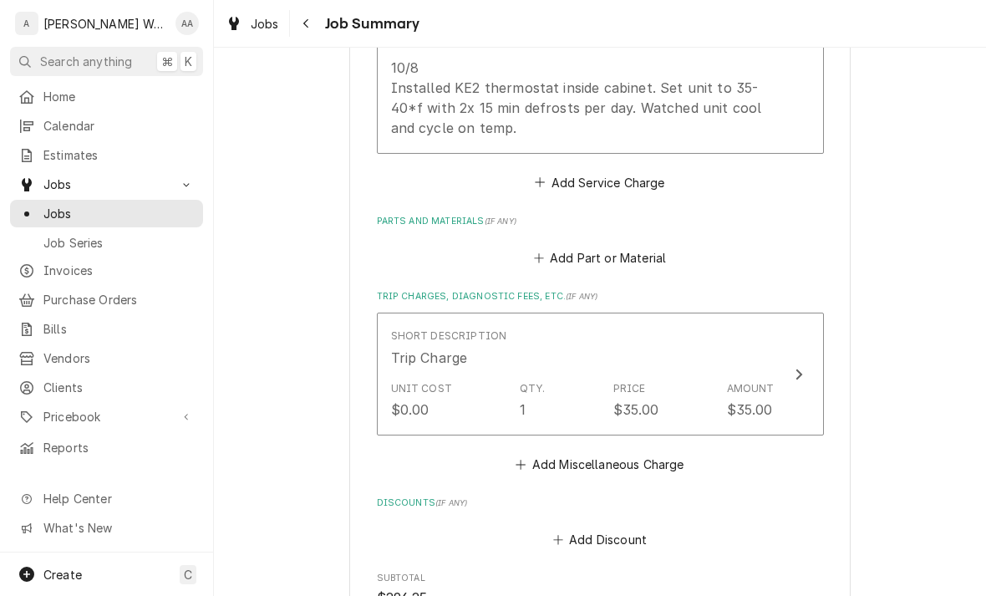
click at [650, 247] on button "Add Part or Material" at bounding box center [600, 258] width 138 height 23
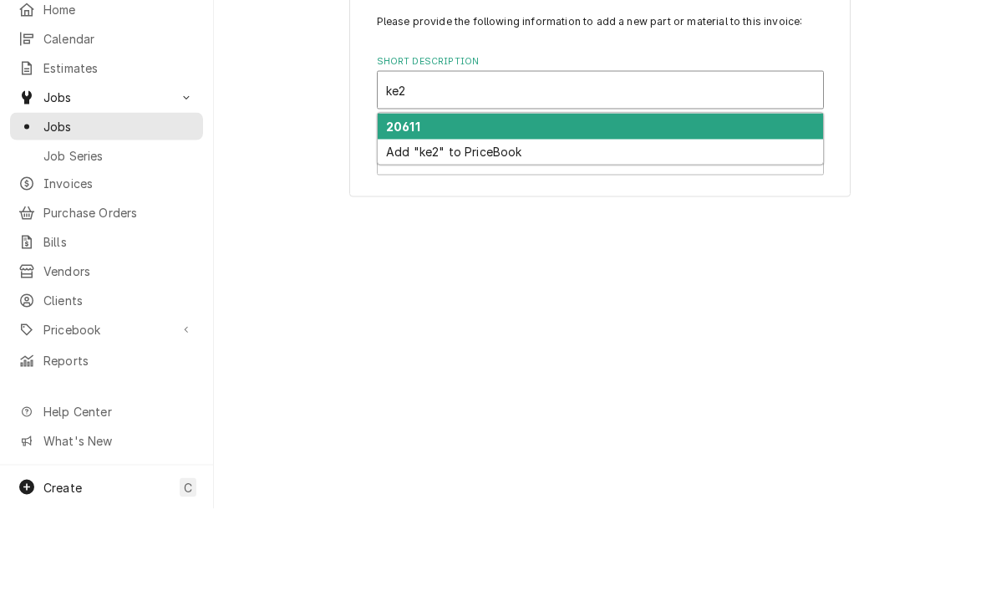
click at [386, 201] on div "20611" at bounding box center [600, 214] width 445 height 26
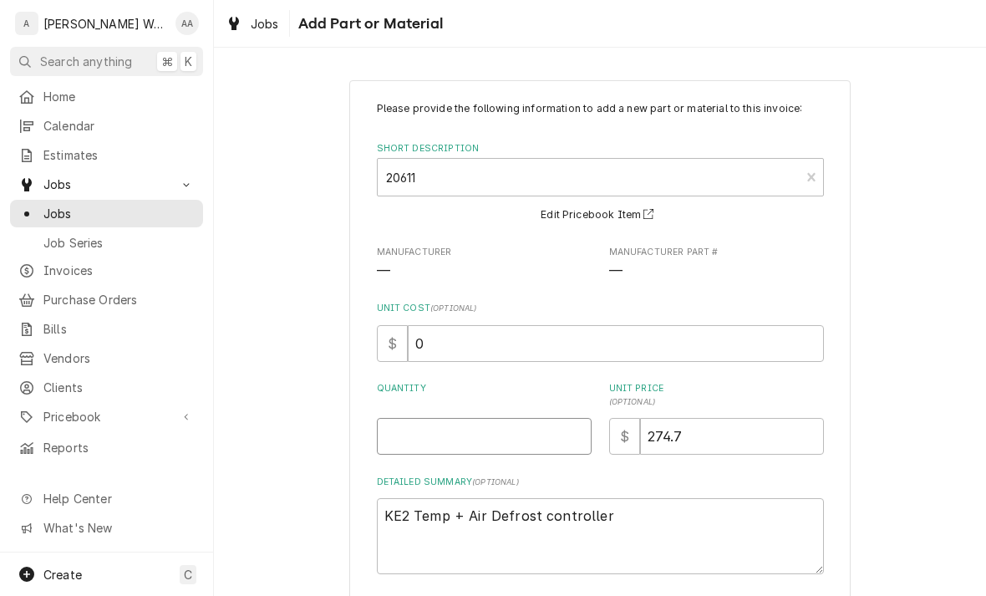
click at [408, 440] on input "Quantity" at bounding box center [484, 436] width 215 height 37
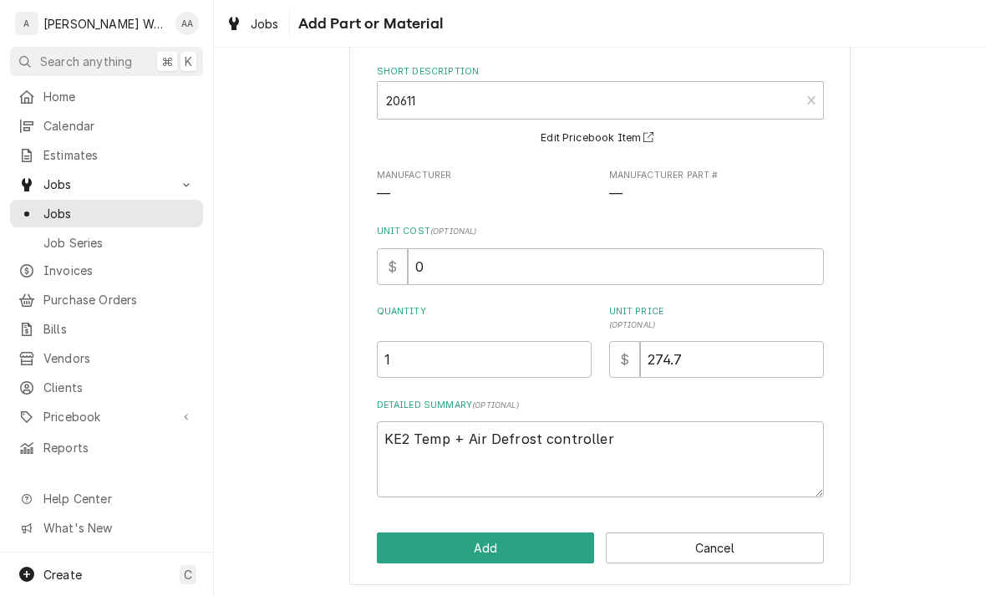
click at [410, 553] on button "Add" at bounding box center [486, 547] width 218 height 31
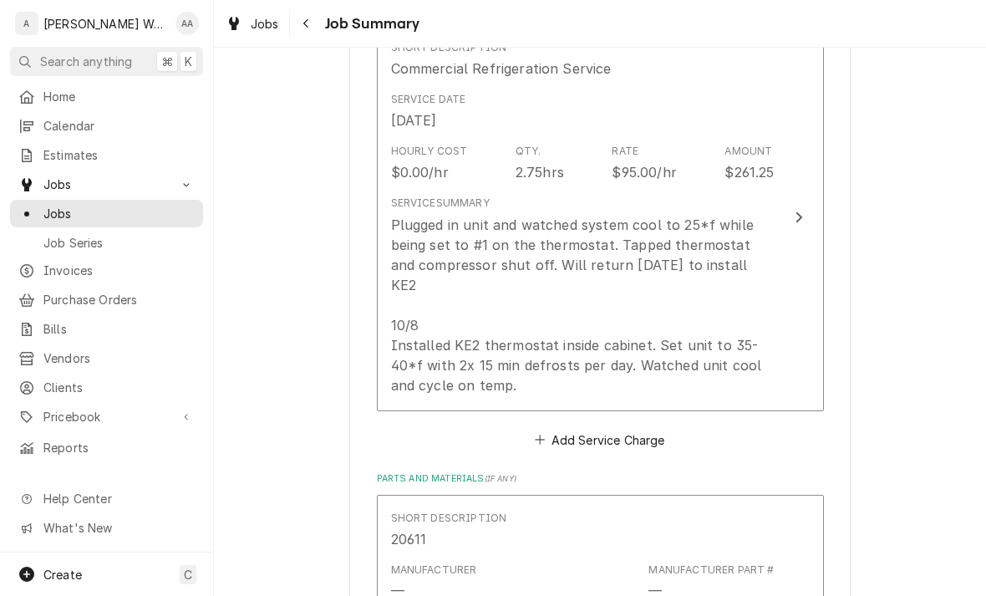
click at [767, 332] on div "Plugged in unit and watched system cool to 25*f while being set to #1 on the th…" at bounding box center [583, 305] width 384 height 181
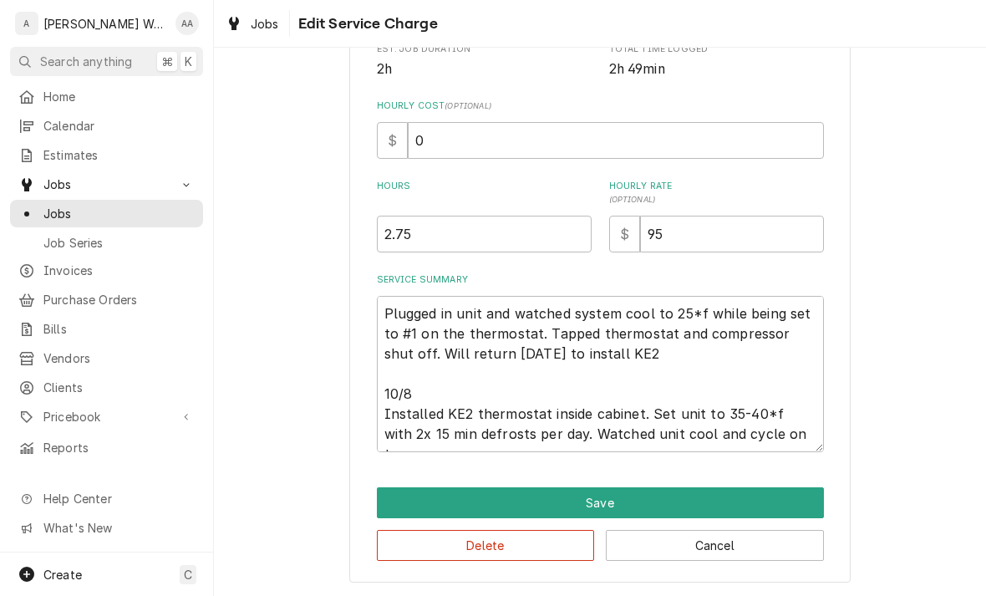
click at [402, 501] on button "Save" at bounding box center [600, 502] width 447 height 31
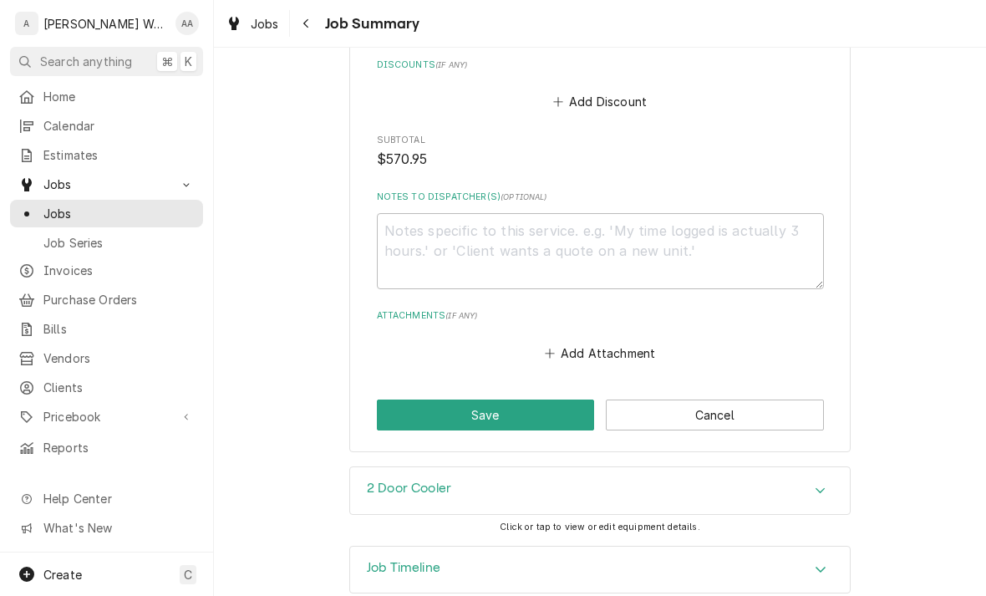
scroll to position [1383, 0]
click at [410, 402] on button "Save" at bounding box center [486, 415] width 218 height 31
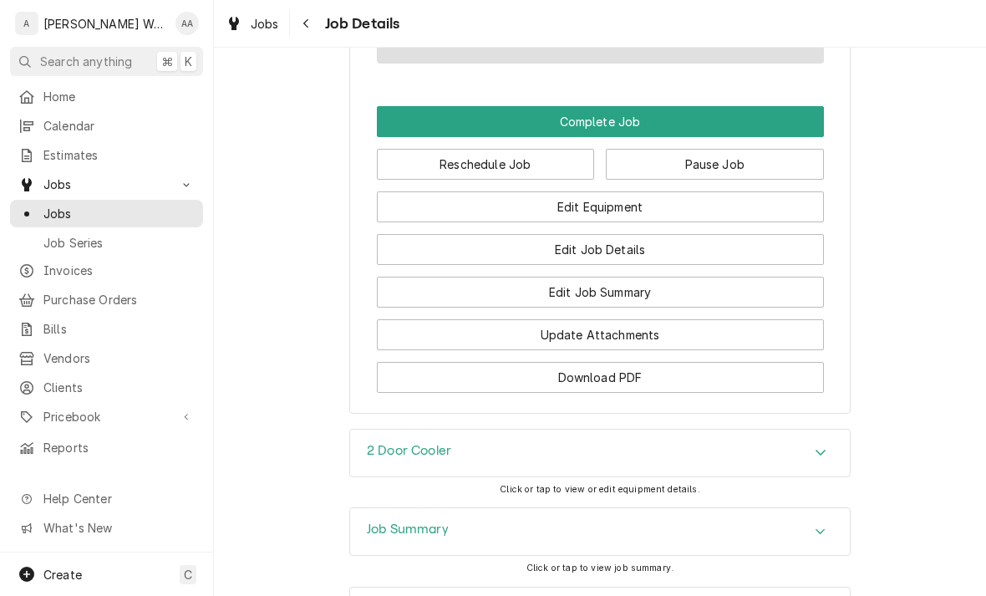
scroll to position [1245, 0]
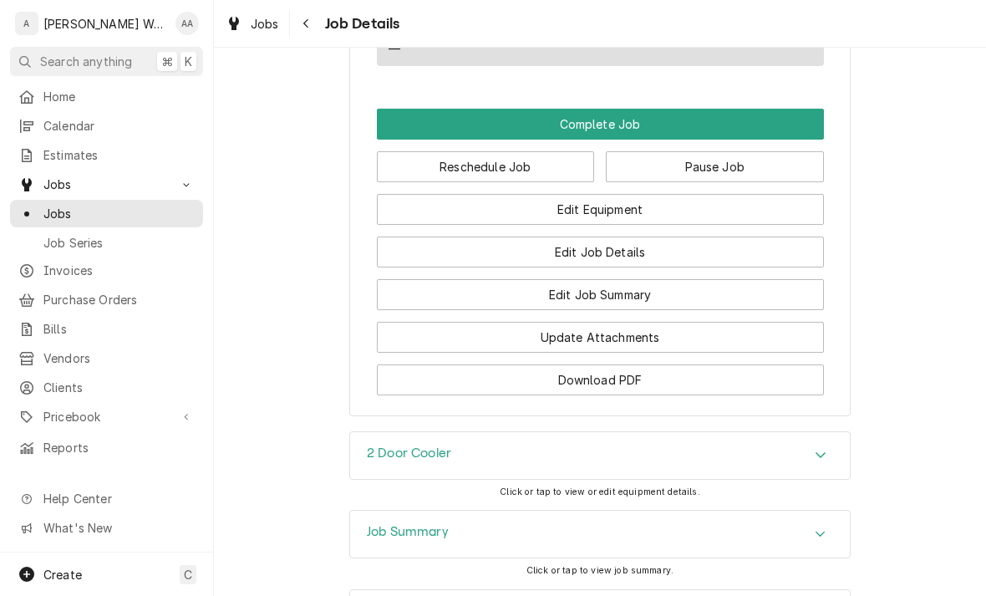
click at [791, 120] on button "Complete Job" at bounding box center [600, 124] width 447 height 31
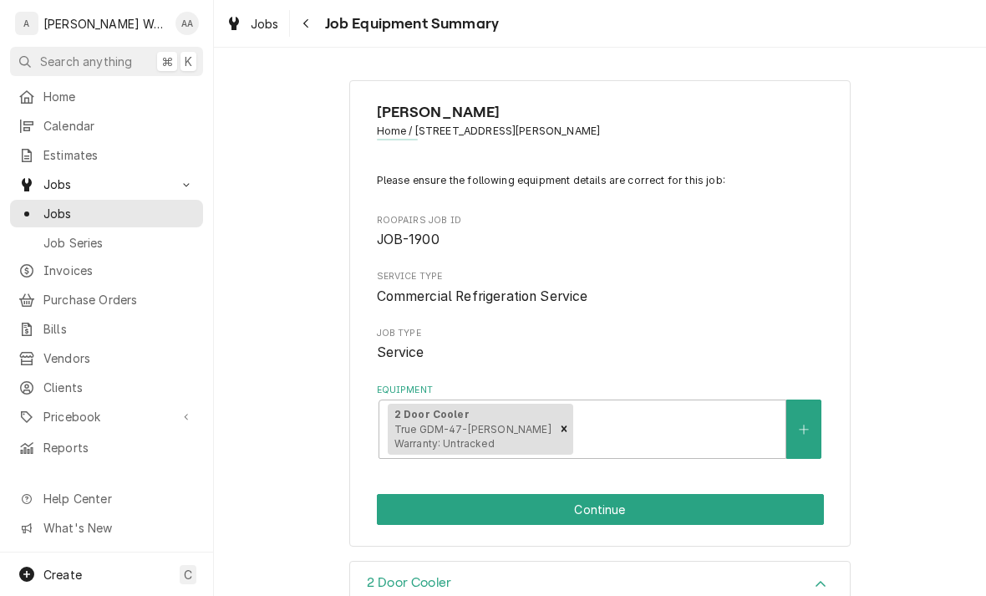
click at [741, 494] on button "Continue" at bounding box center [600, 509] width 447 height 31
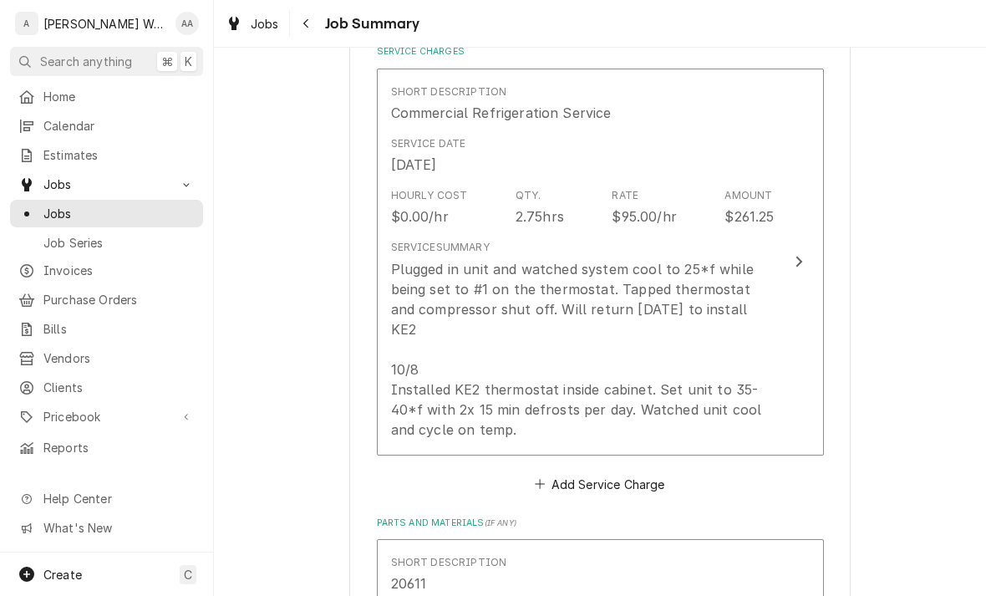
click at [728, 322] on div "Plugged in unit and watched system cool to 25*f while being set to #1 on the th…" at bounding box center [583, 349] width 384 height 181
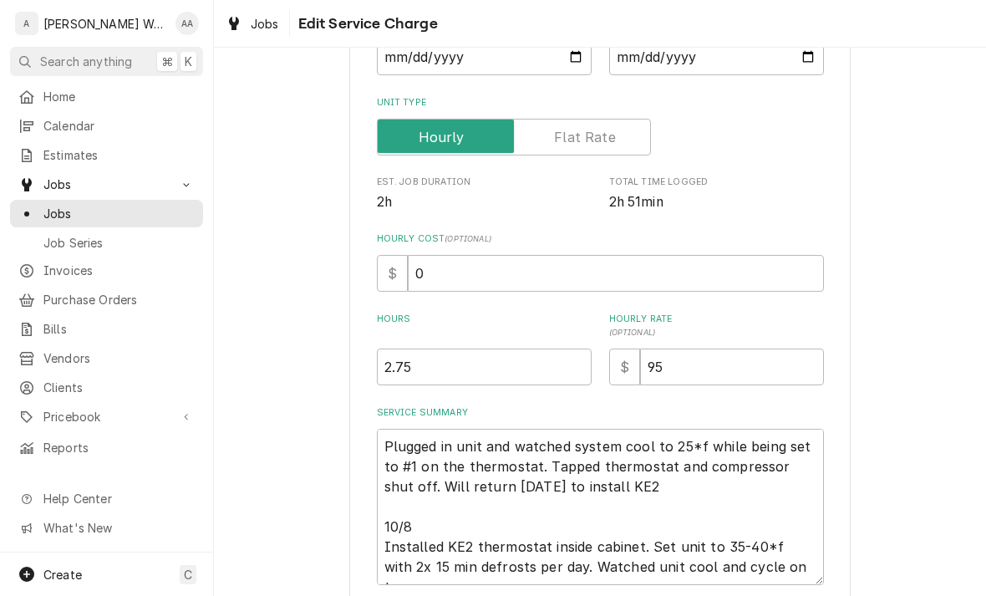
type textarea "x"
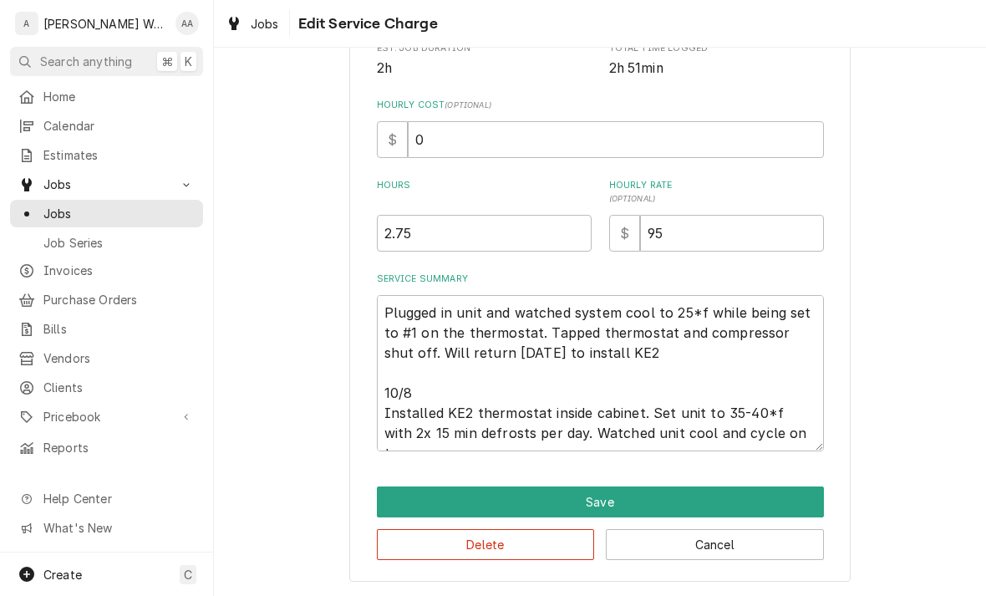
scroll to position [363, 0]
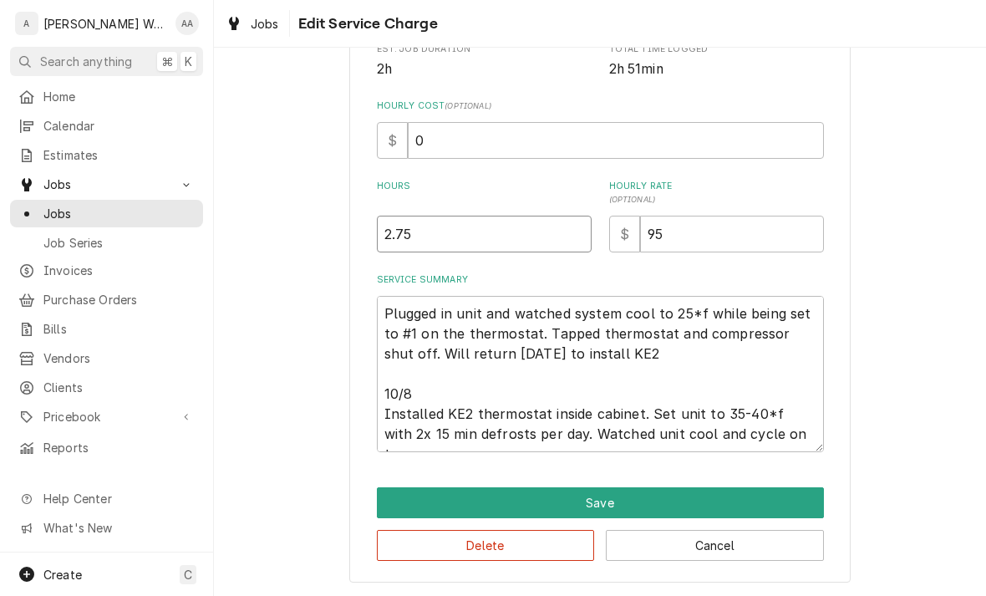
click at [436, 248] on input "2.75" at bounding box center [484, 234] width 215 height 37
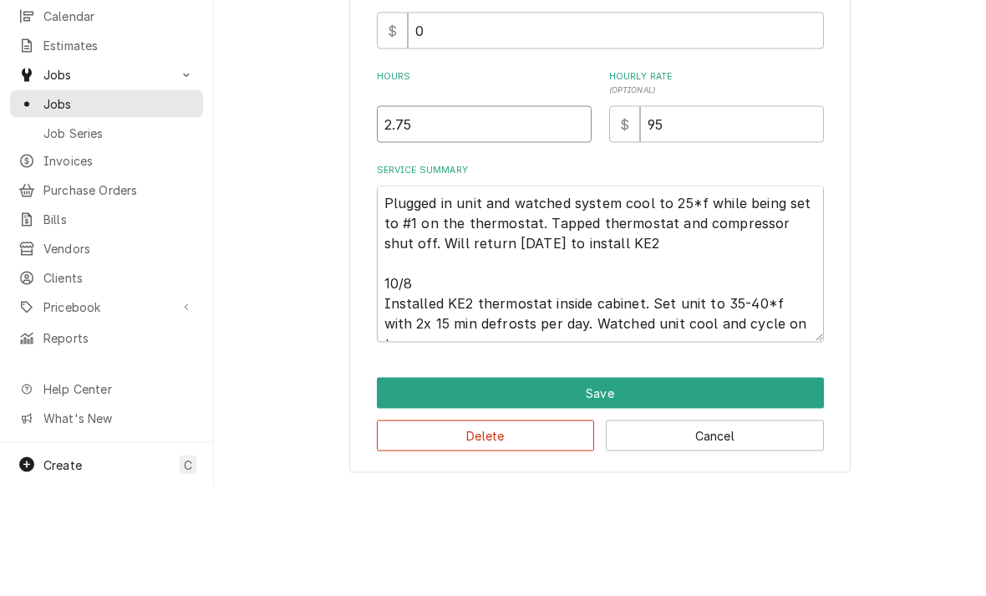
type input "2.7"
type textarea "x"
type input "2"
type textarea "x"
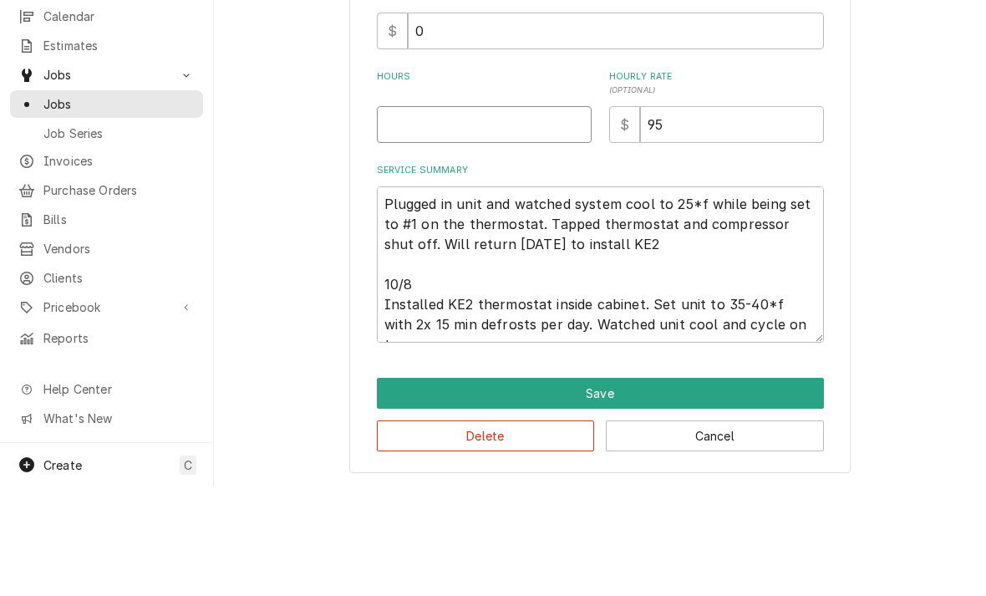
type input "3"
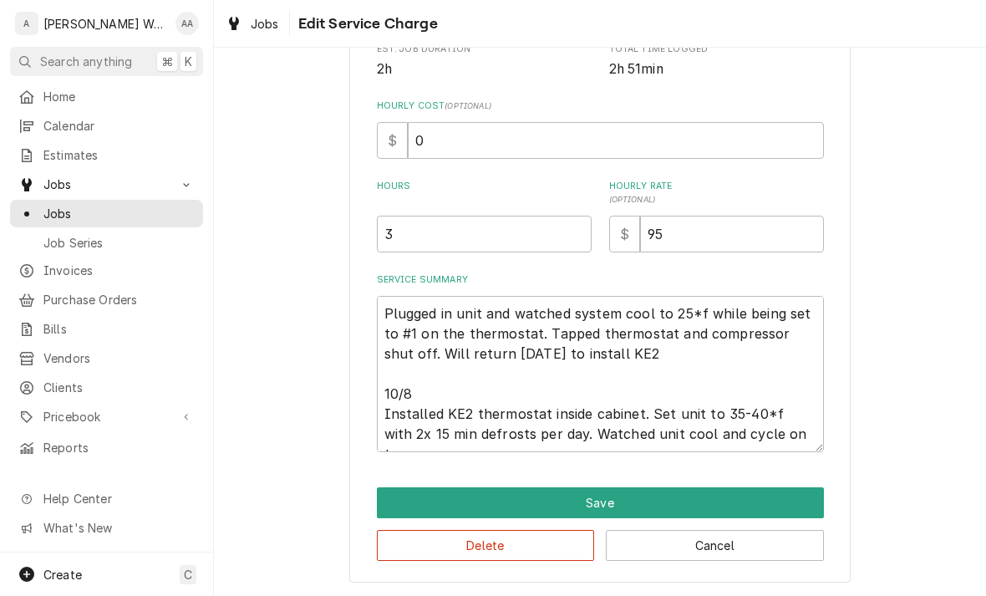
click at [777, 507] on button "Save" at bounding box center [600, 502] width 447 height 31
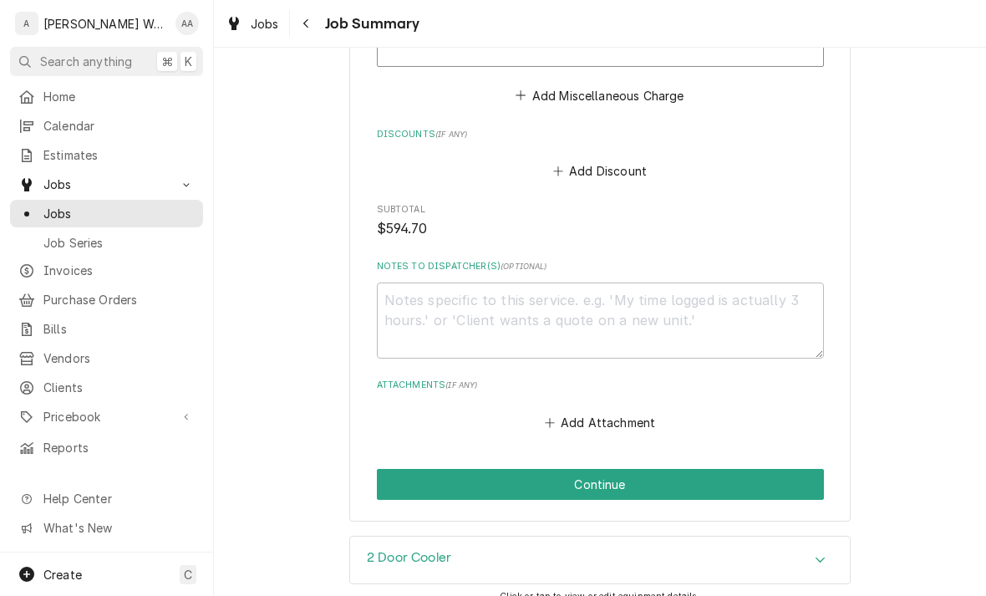
scroll to position [1315, 0]
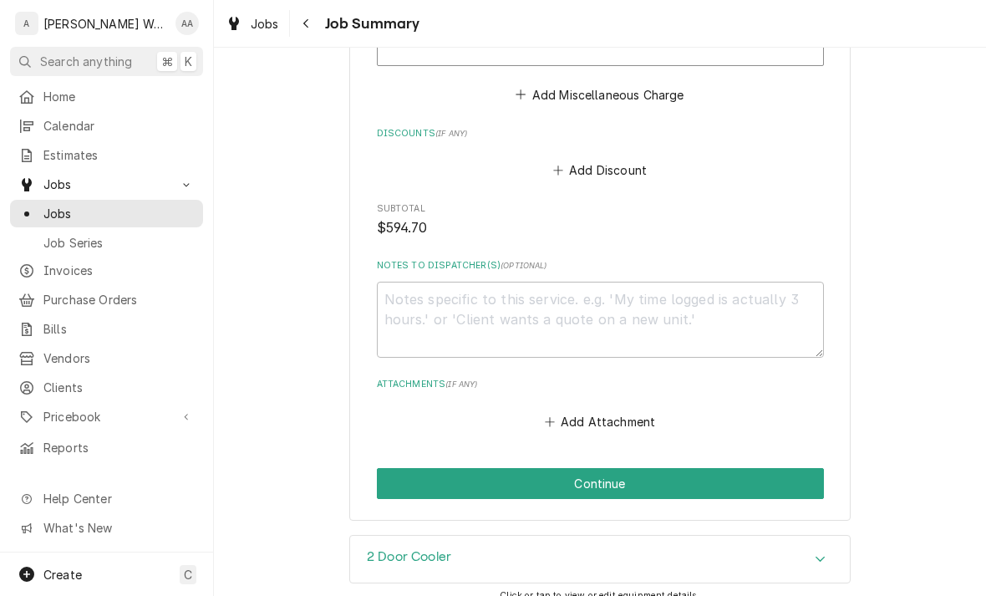
click at [789, 468] on button "Continue" at bounding box center [600, 483] width 447 height 31
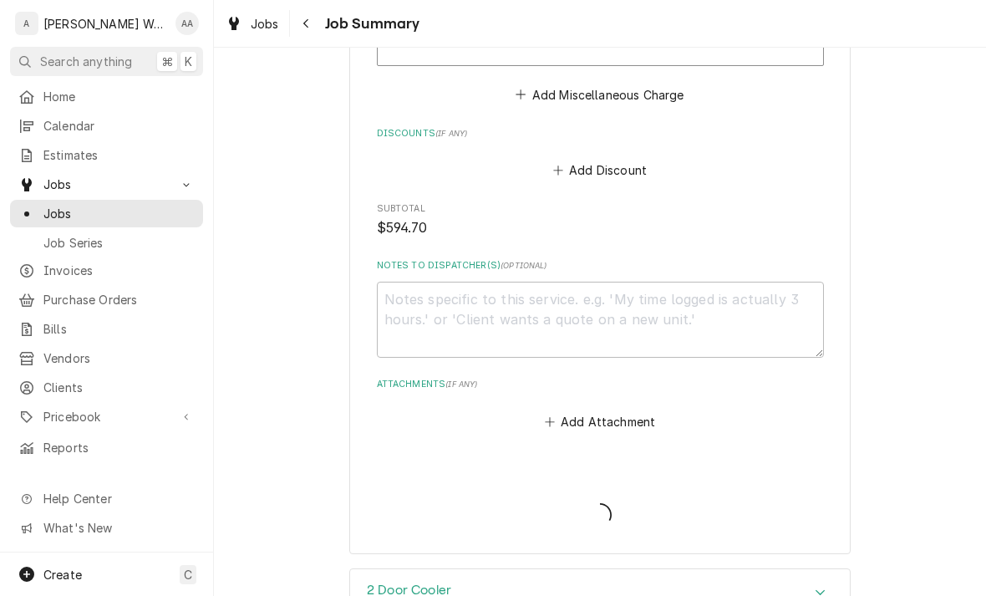
type textarea "x"
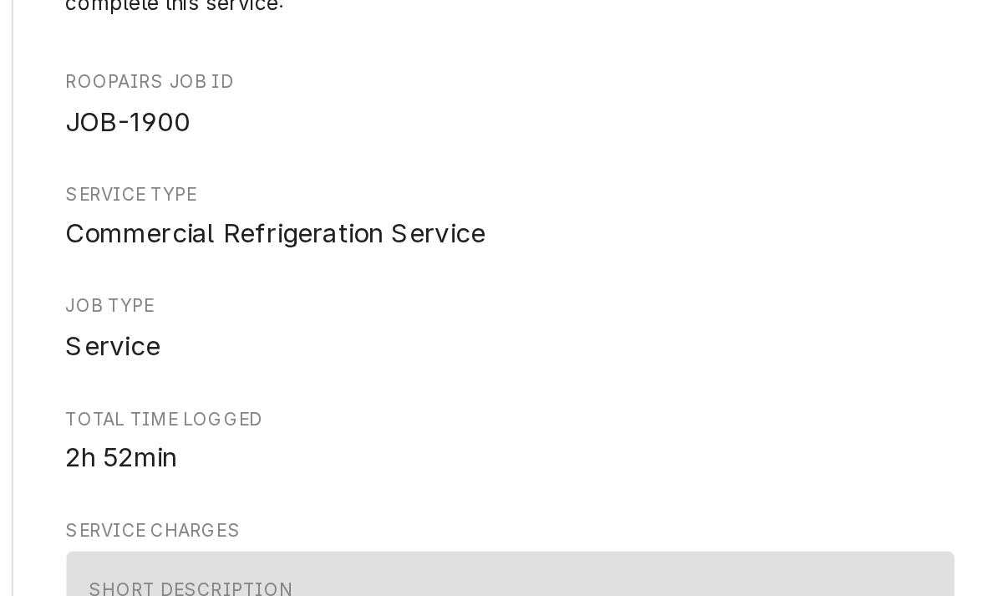
scroll to position [123, 0]
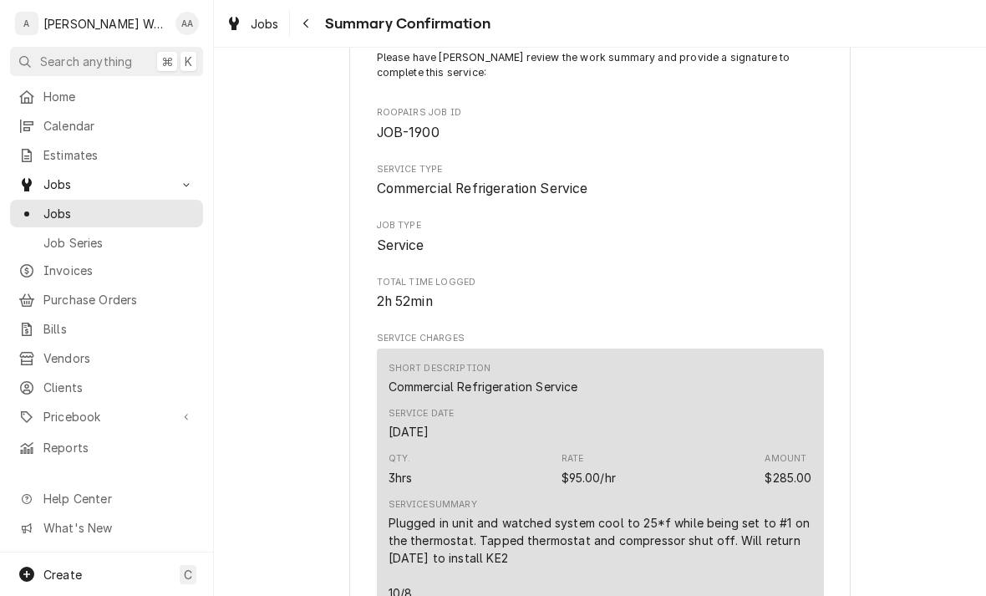
click at [312, 36] on button "Navigate back" at bounding box center [306, 23] width 27 height 27
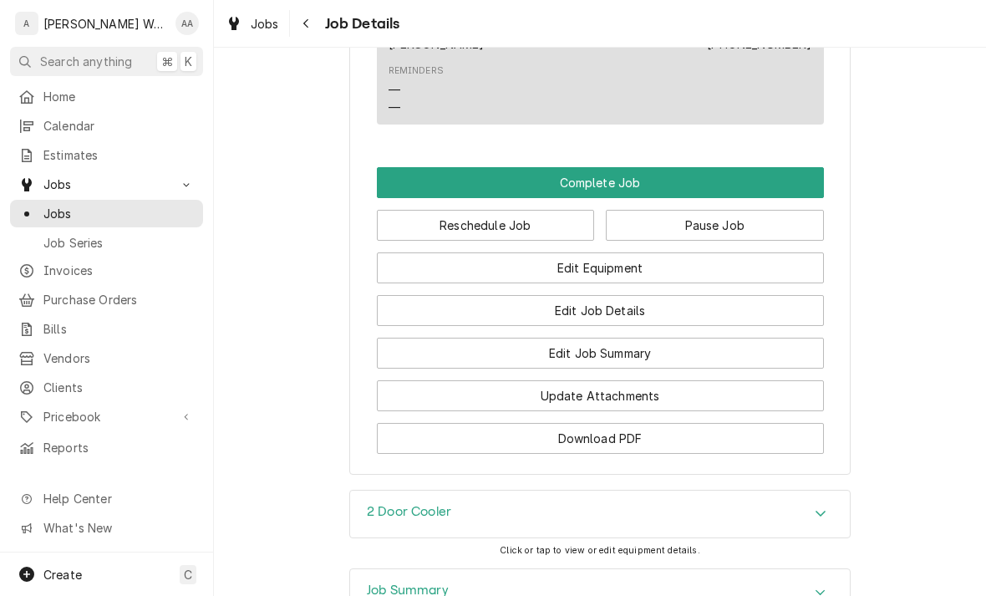
scroll to position [1191, 0]
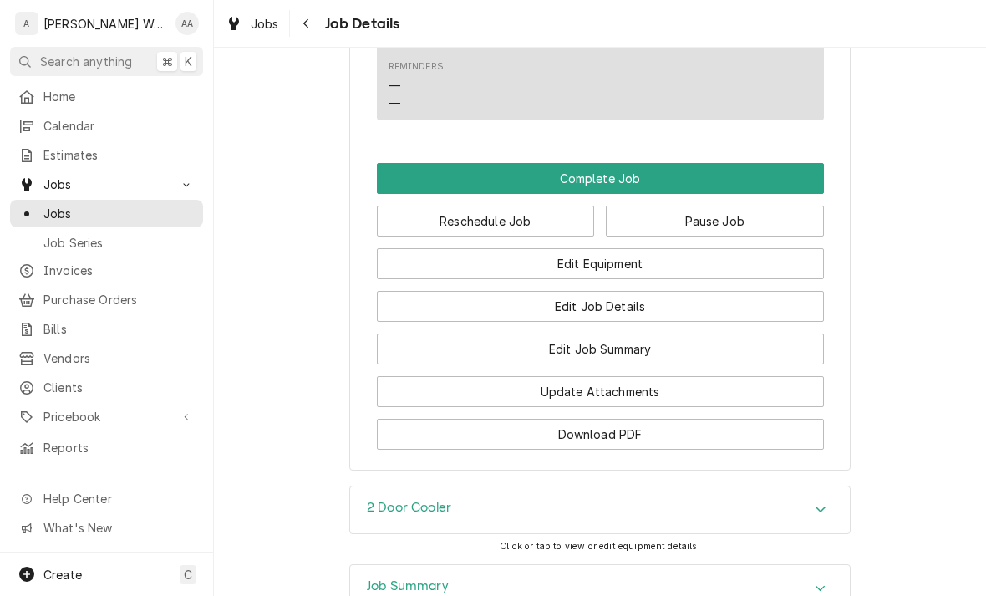
click at [424, 182] on button "Complete Job" at bounding box center [600, 178] width 447 height 31
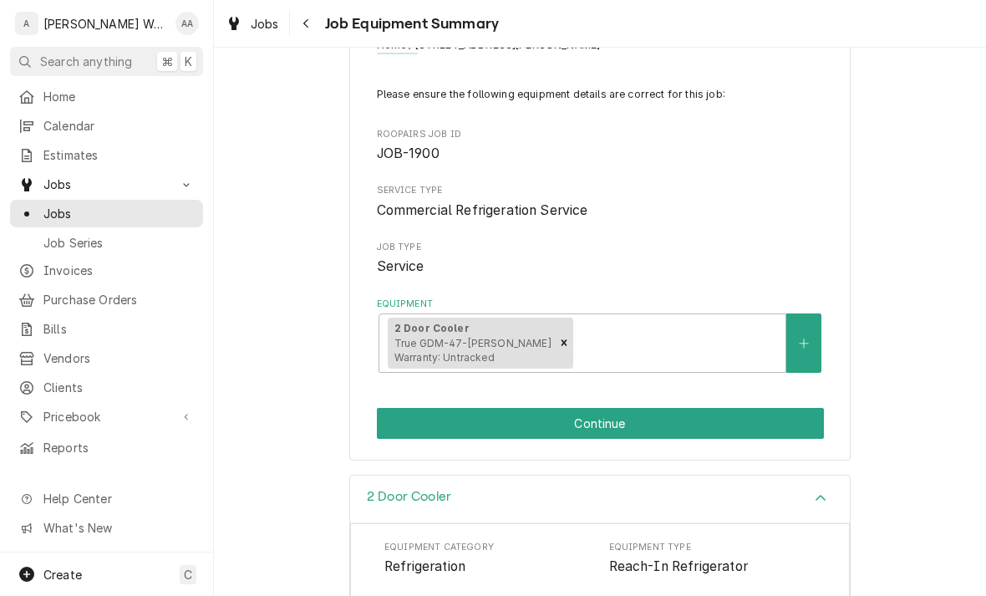
scroll to position [87, 0]
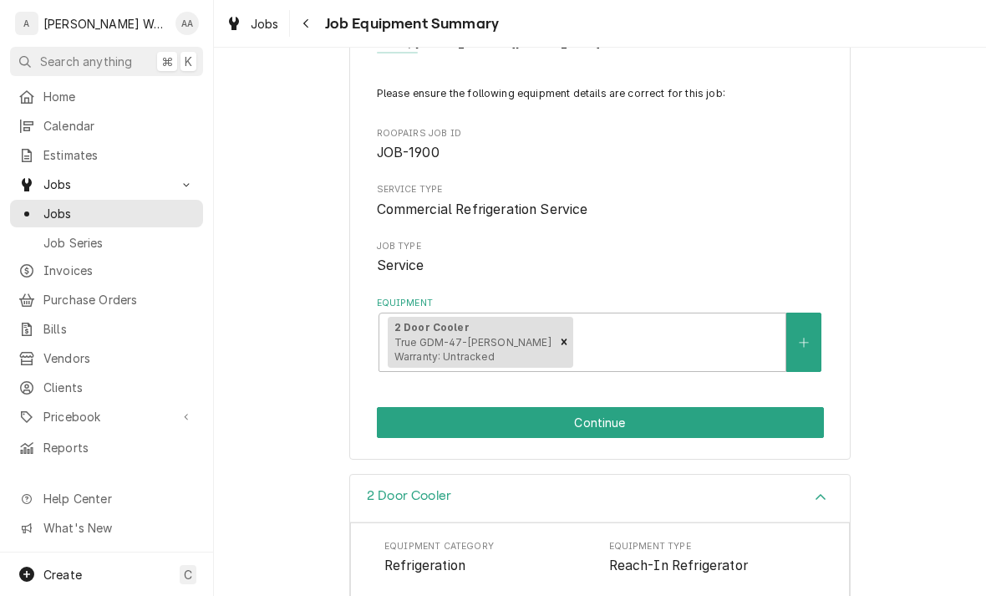
click at [418, 427] on button "Continue" at bounding box center [600, 422] width 447 height 31
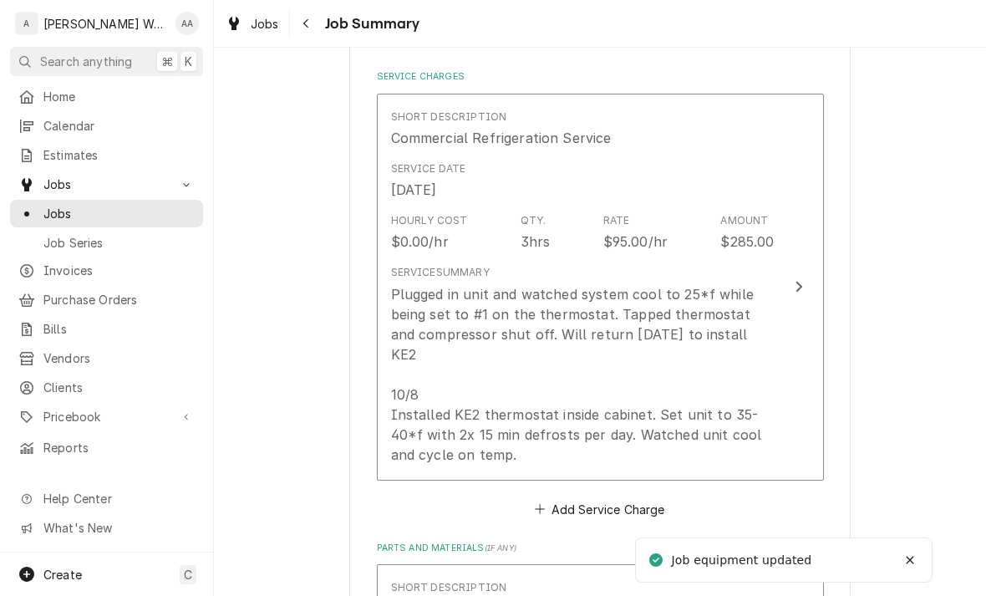
click at [478, 361] on div "Plugged in unit and watched system cool to 25*f while being set to #1 on the th…" at bounding box center [583, 374] width 384 height 181
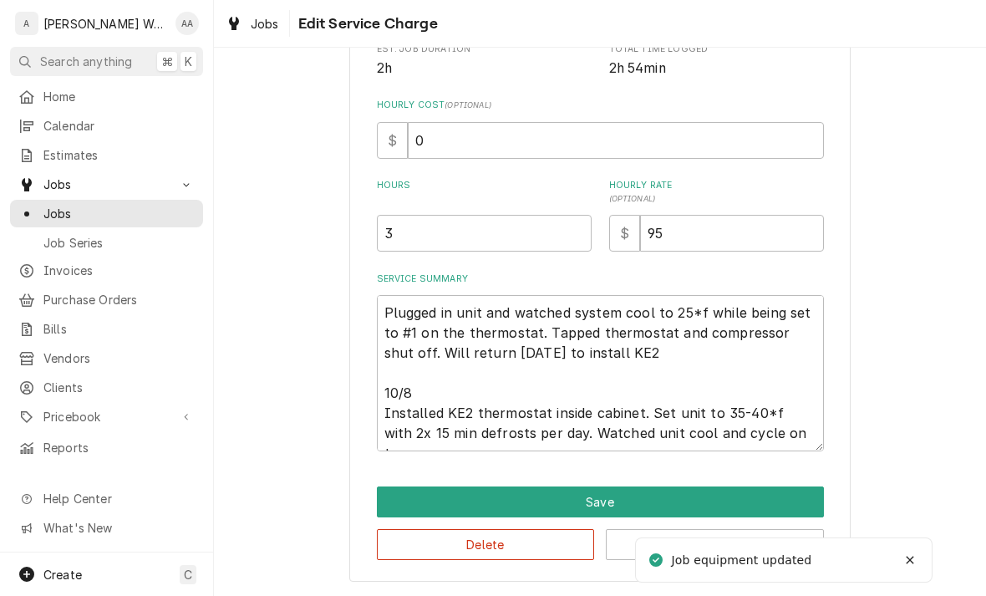
scroll to position [230, 0]
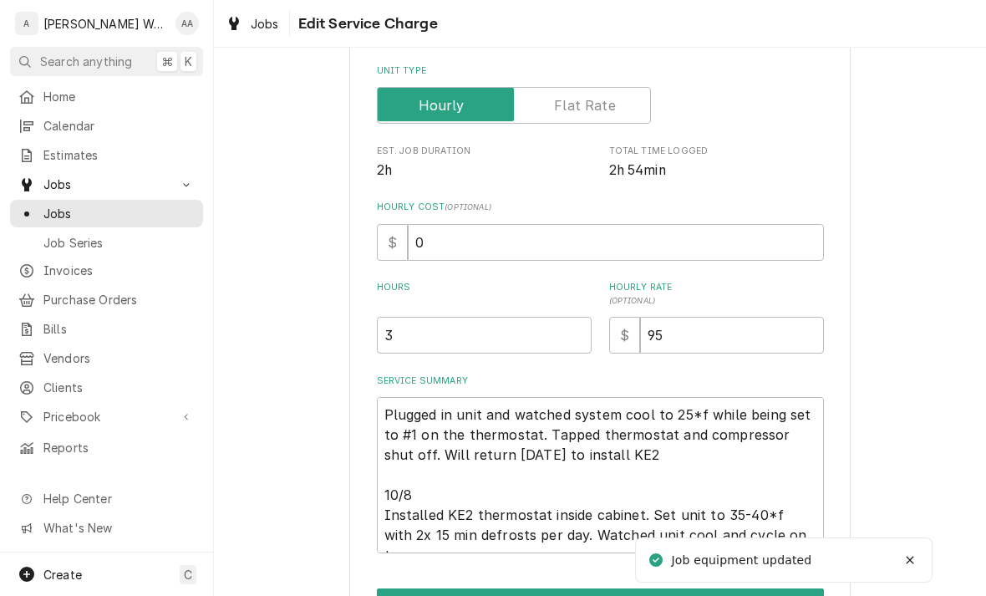
type textarea "x"
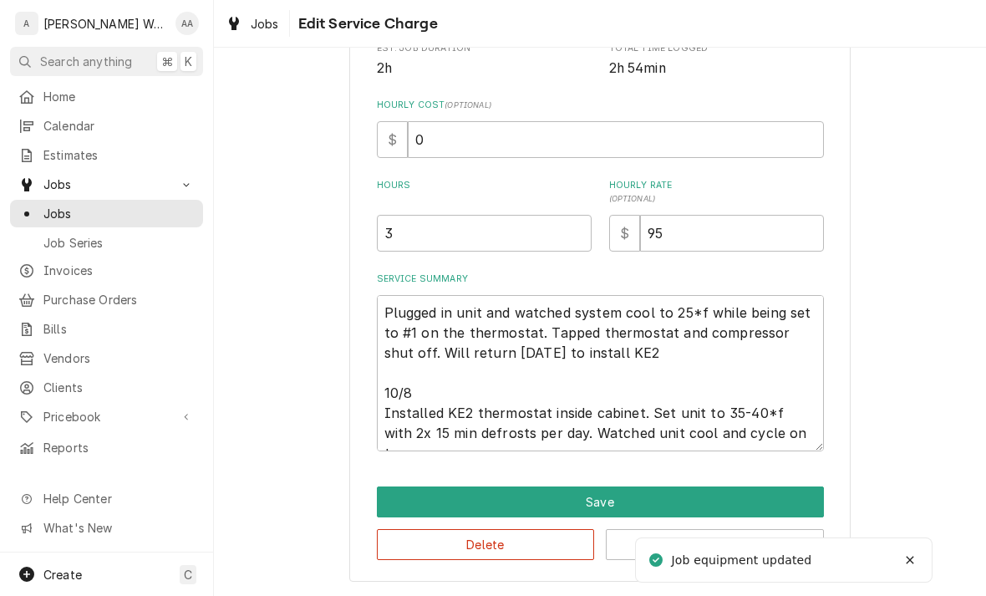
scroll to position [363, 0]
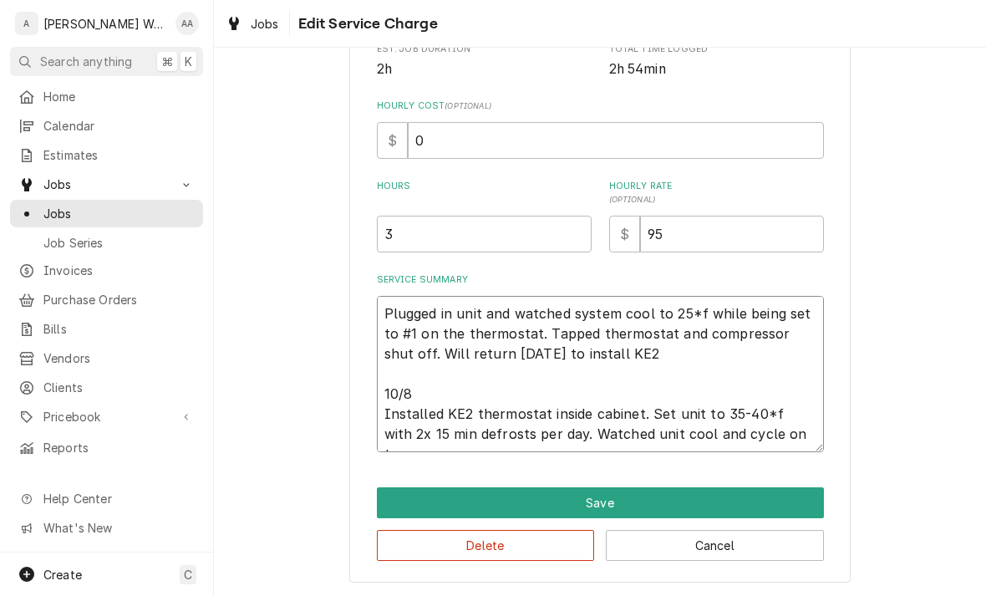
click at [722, 402] on textarea "Plugged in unit and watched system cool to 25*f while being set to #1 on the th…" at bounding box center [600, 374] width 447 height 156
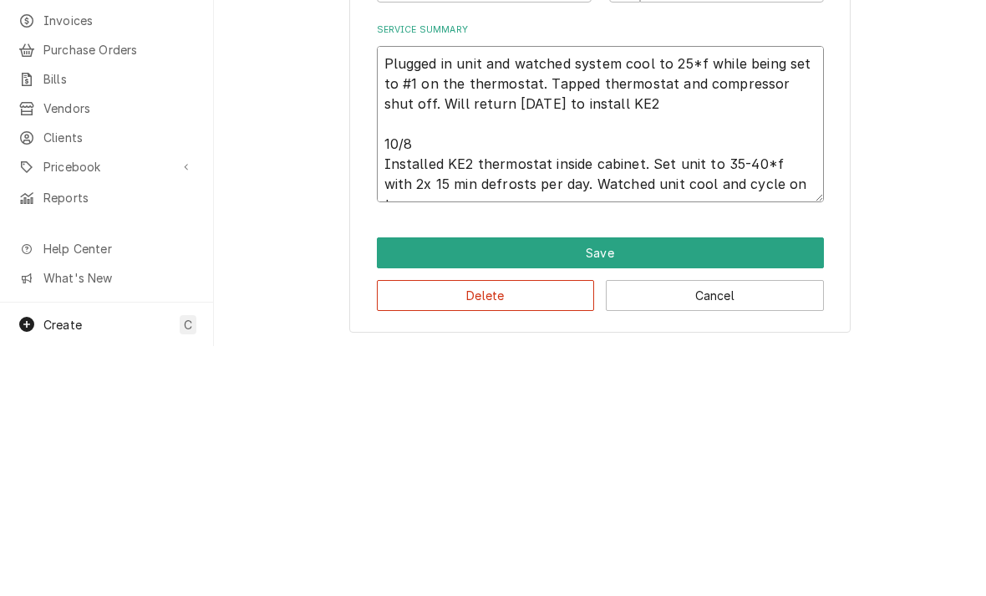
type textarea "Plugged in unit and watched system cool to 25*f while being set to #1 on the th…"
type textarea "x"
type textarea "Plugged in unit and watched system cool to 25*f while being set to #1 on the th…"
type textarea "x"
type textarea "Plugged in unit and watched system cool to 25*f while being set to #1 on the th…"
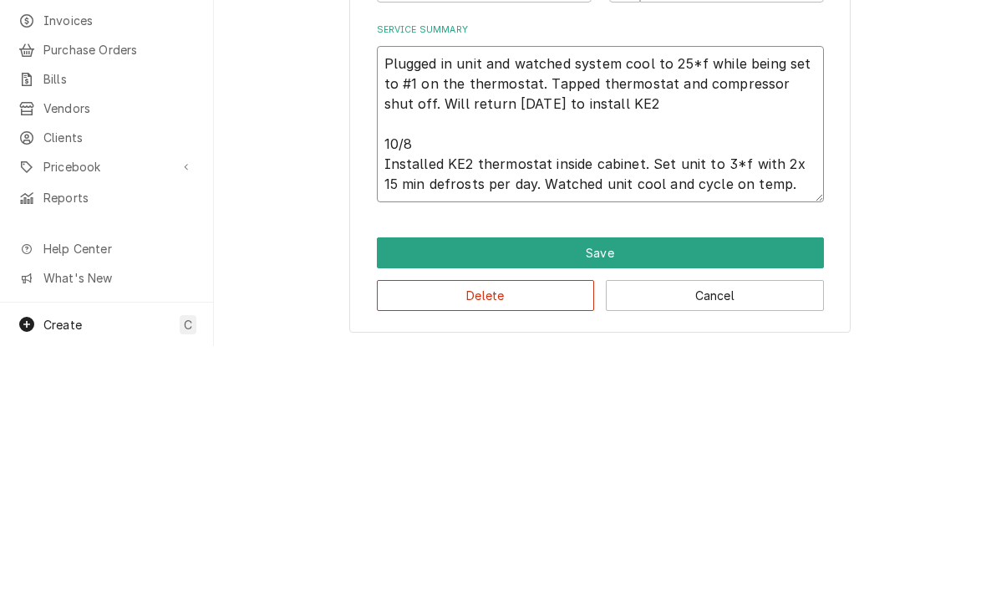
type textarea "x"
type textarea "Plugged in unit and watched system cool to 25*f while being set to #1 on the th…"
type textarea "x"
type textarea "Plugged in unit and watched system cool to 25*f while being set to #1 on the th…"
type textarea "x"
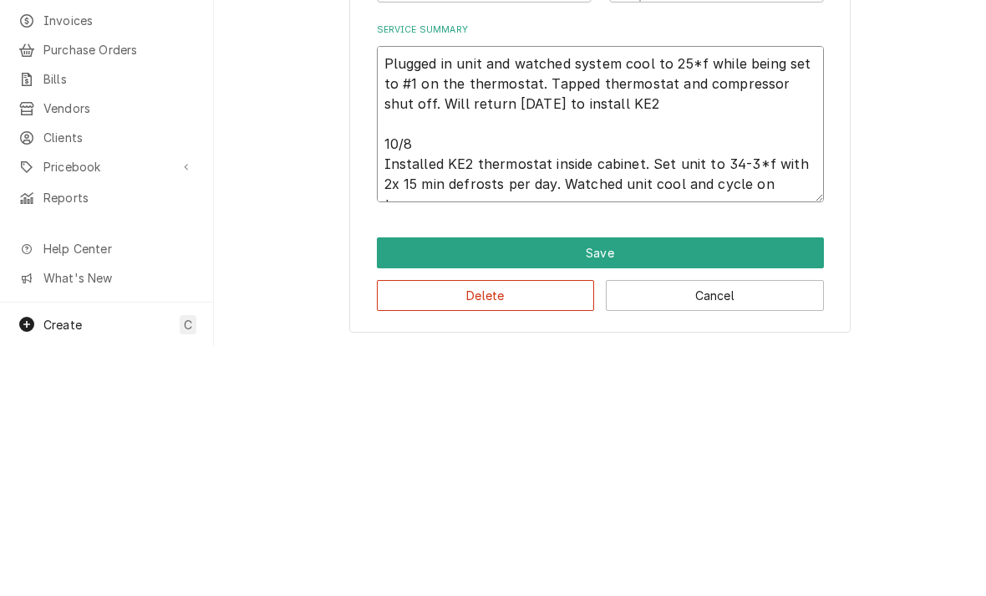
type textarea "Plugged in unit and watched system cool to 25*f while being set to #1 on the th…"
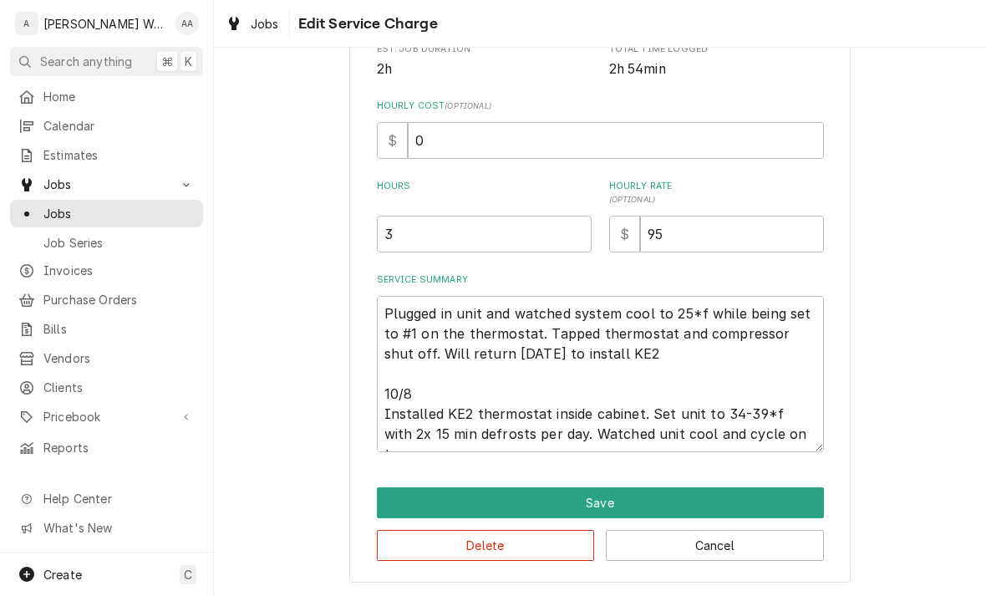
click at [399, 492] on button "Save" at bounding box center [600, 502] width 447 height 31
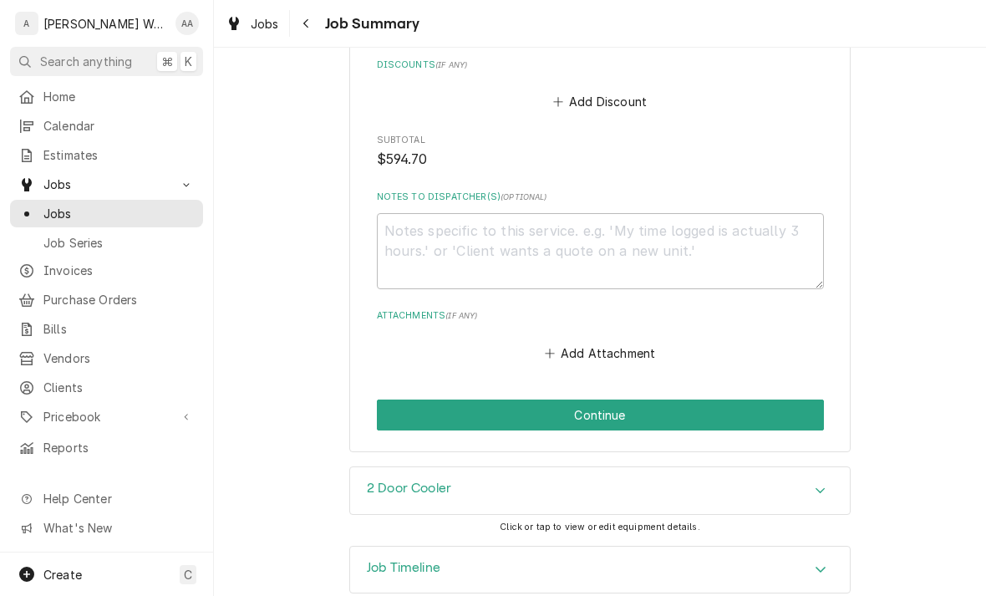
scroll to position [1383, 0]
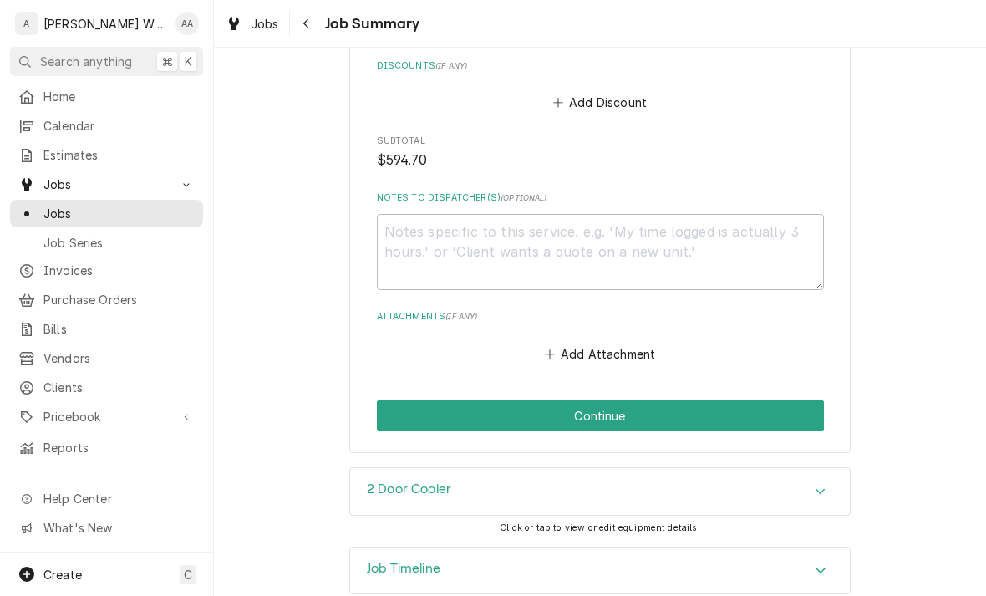
click at [418, 403] on button "Continue" at bounding box center [600, 415] width 447 height 31
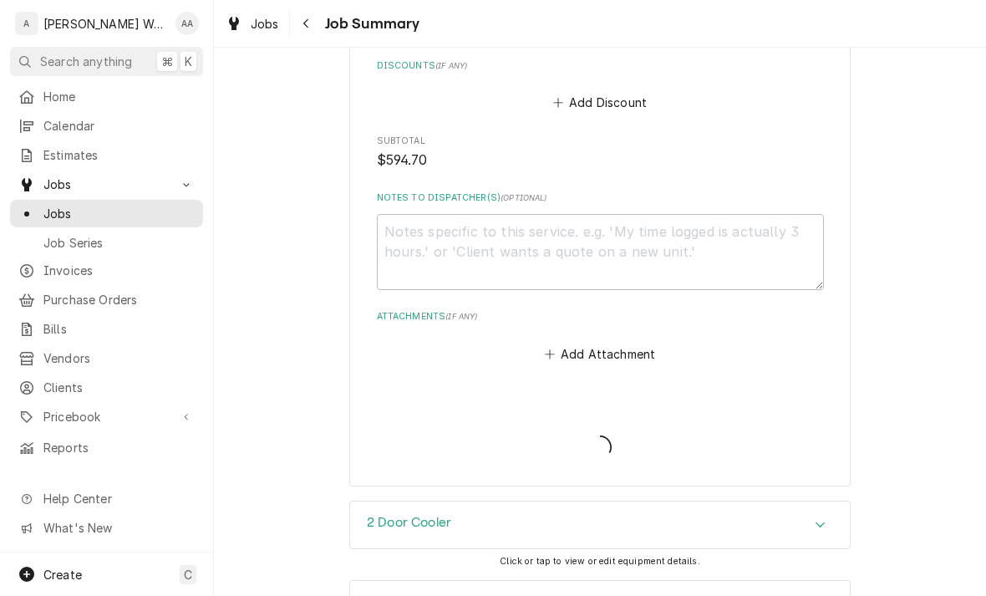
type textarea "x"
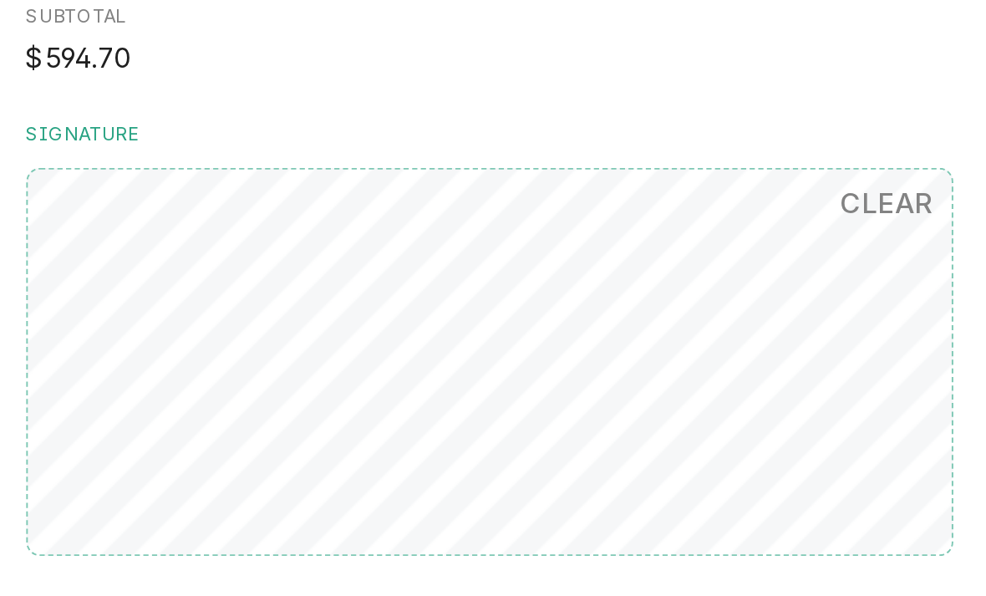
scroll to position [1143, 0]
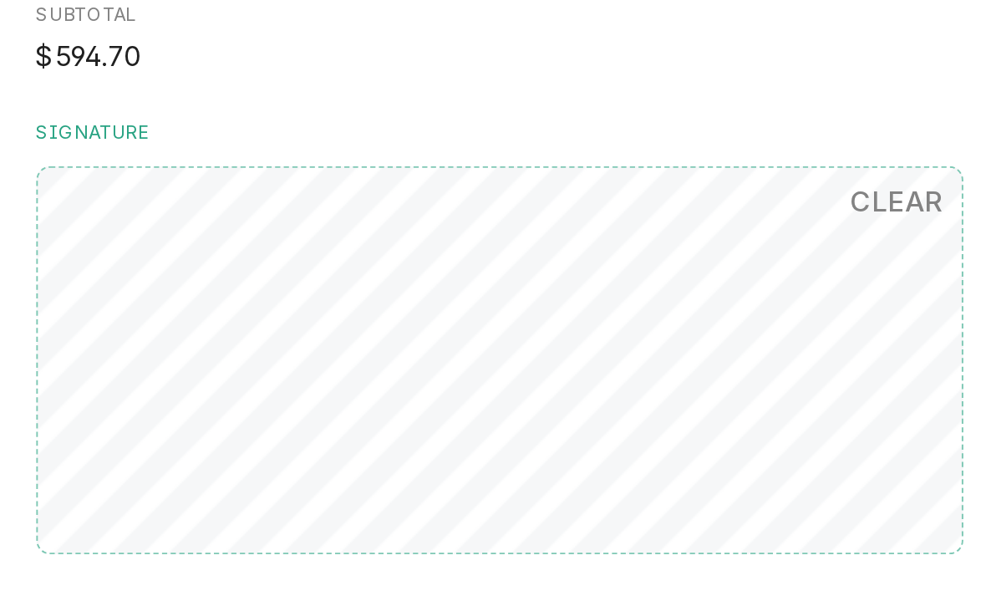
click at [377, 412] on input "Signed By" at bounding box center [600, 430] width 447 height 37
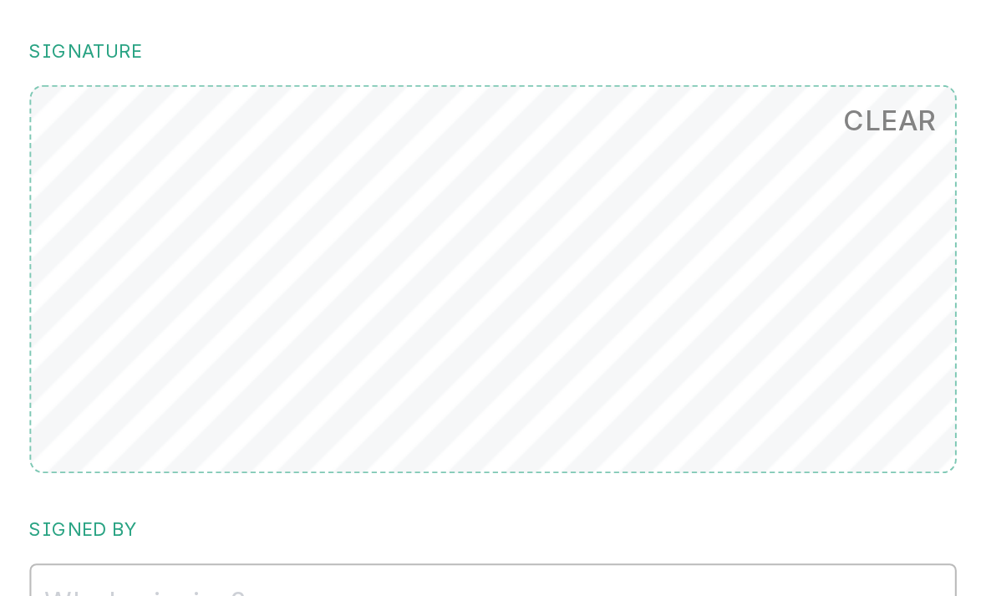
scroll to position [989, 0]
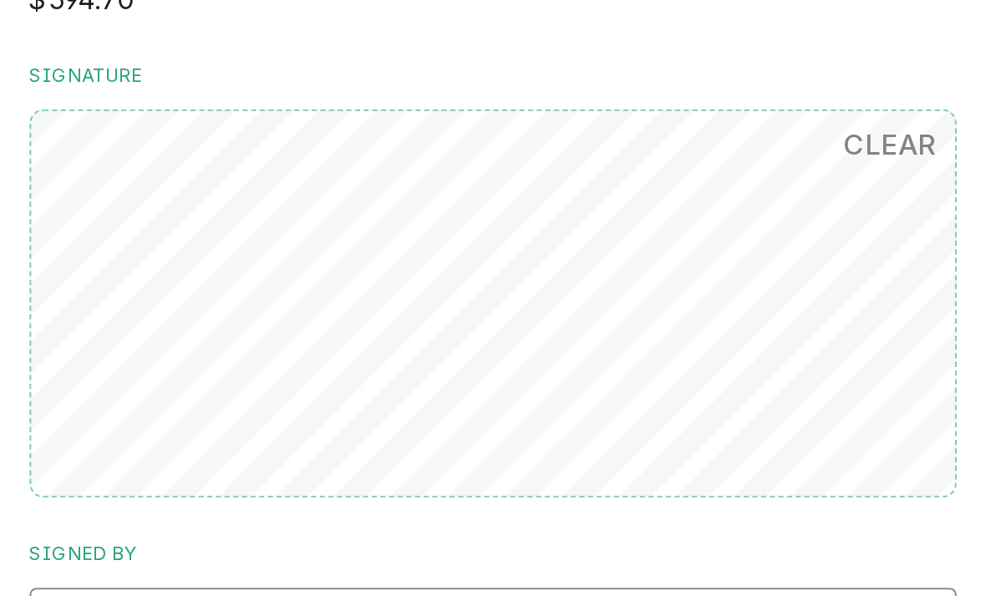
click at [377, 566] on input "Signed By" at bounding box center [600, 584] width 447 height 37
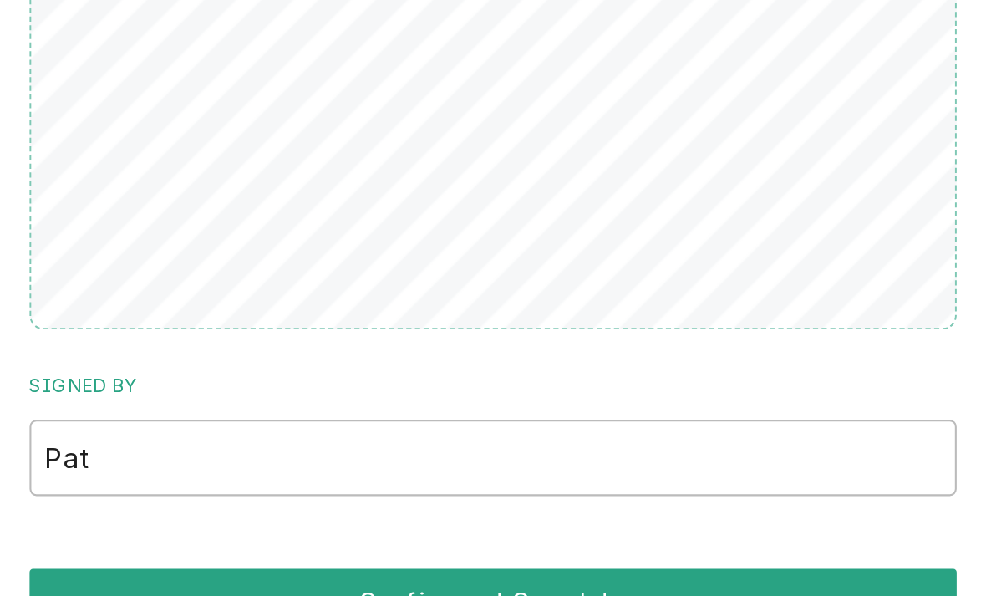
scroll to position [1076, 0]
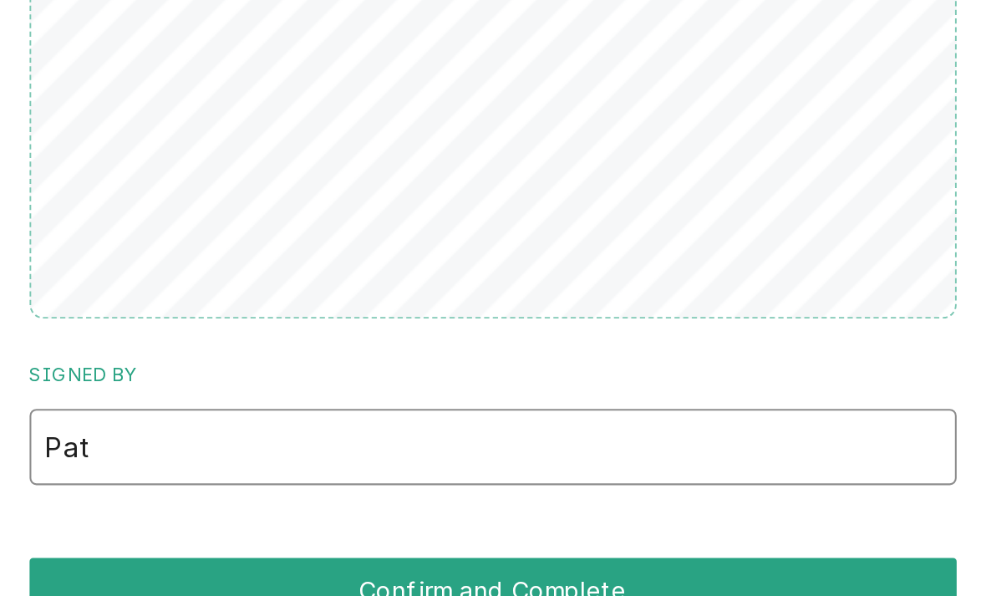
type input "Pat"
click at [377, 552] on button "Confirm and Complete" at bounding box center [600, 567] width 447 height 31
